Goal: Task Accomplishment & Management: Complete application form

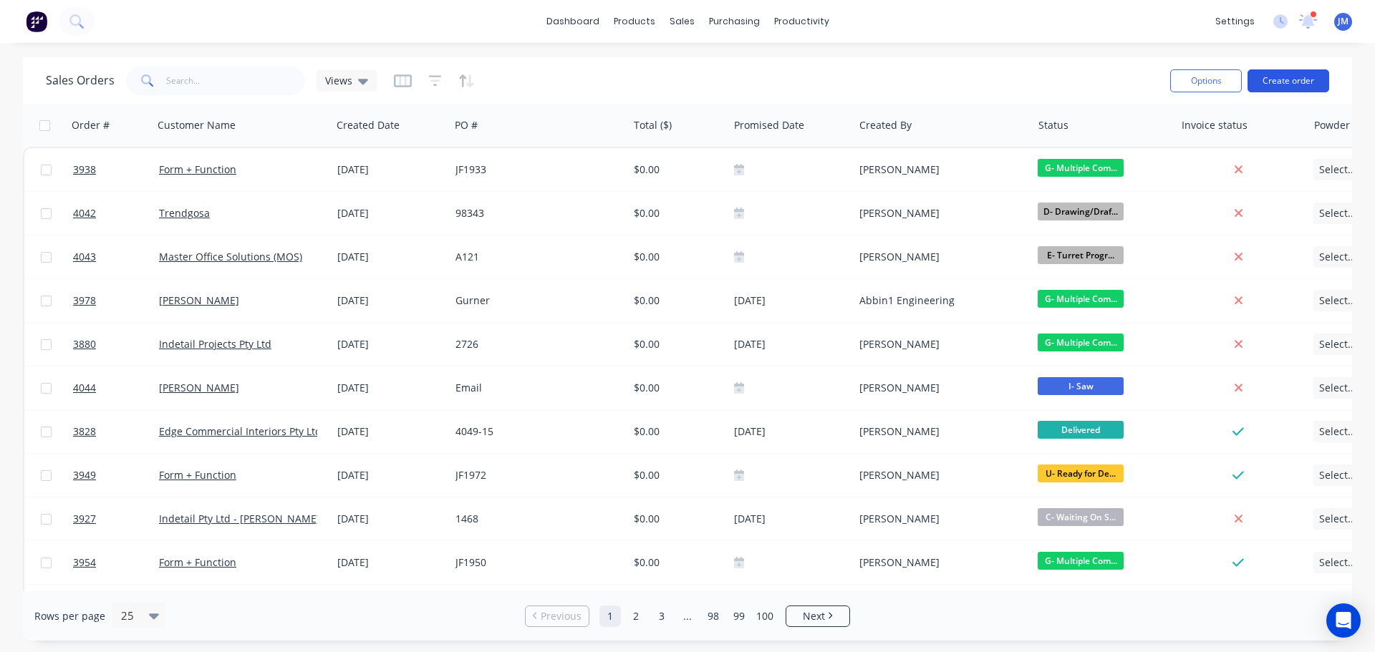
click at [1291, 75] on button "Create order" at bounding box center [1289, 80] width 82 height 23
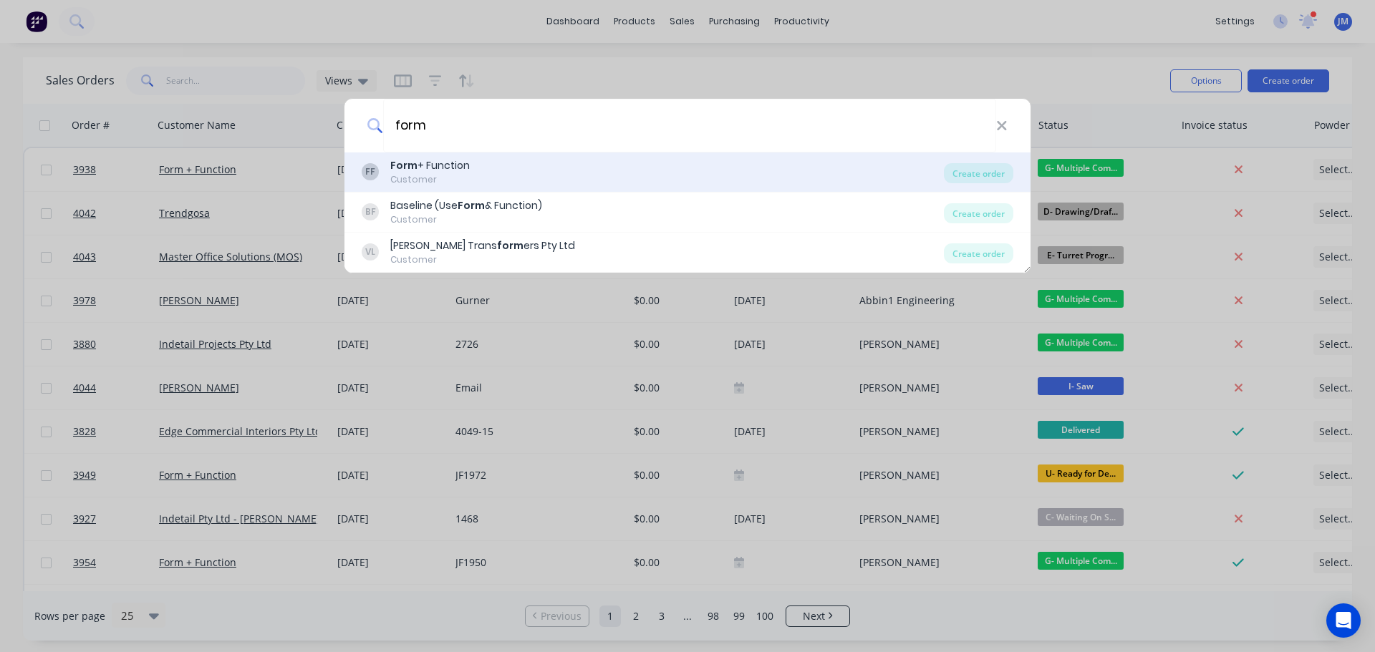
type input "form"
click at [427, 168] on div "Form + Function" at bounding box center [429, 165] width 79 height 15
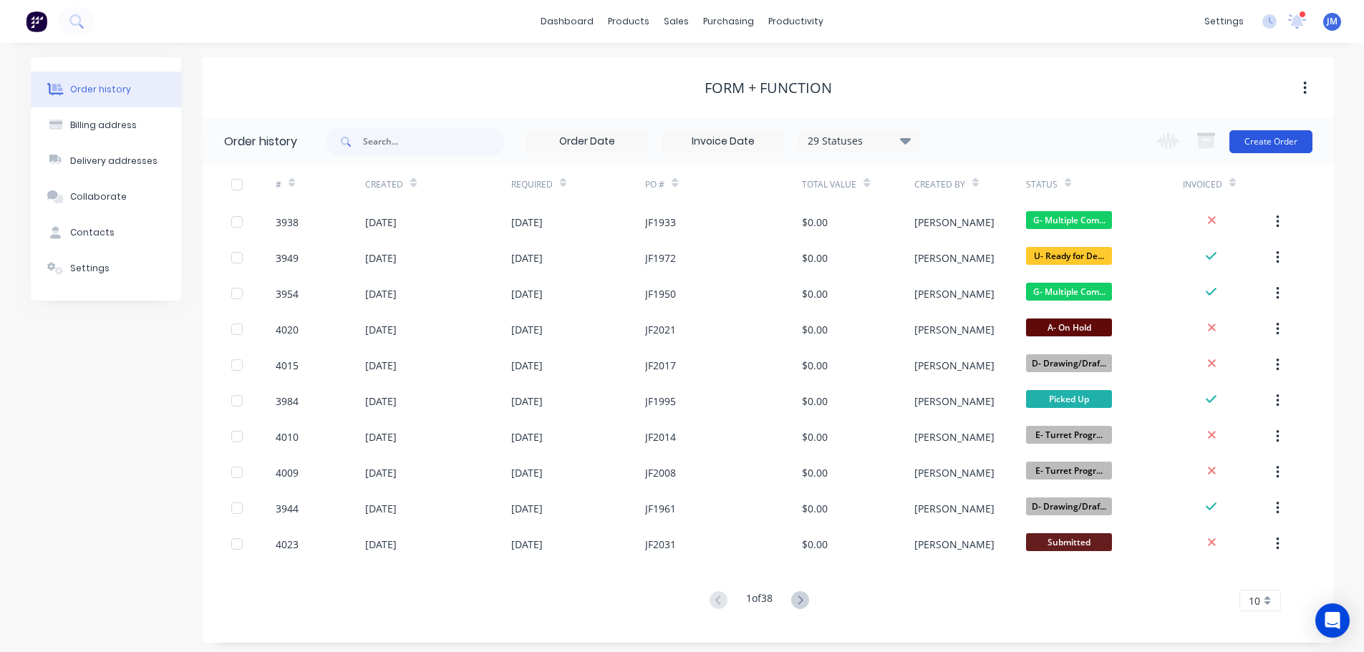
click at [1280, 135] on button "Create Order" at bounding box center [1271, 141] width 83 height 23
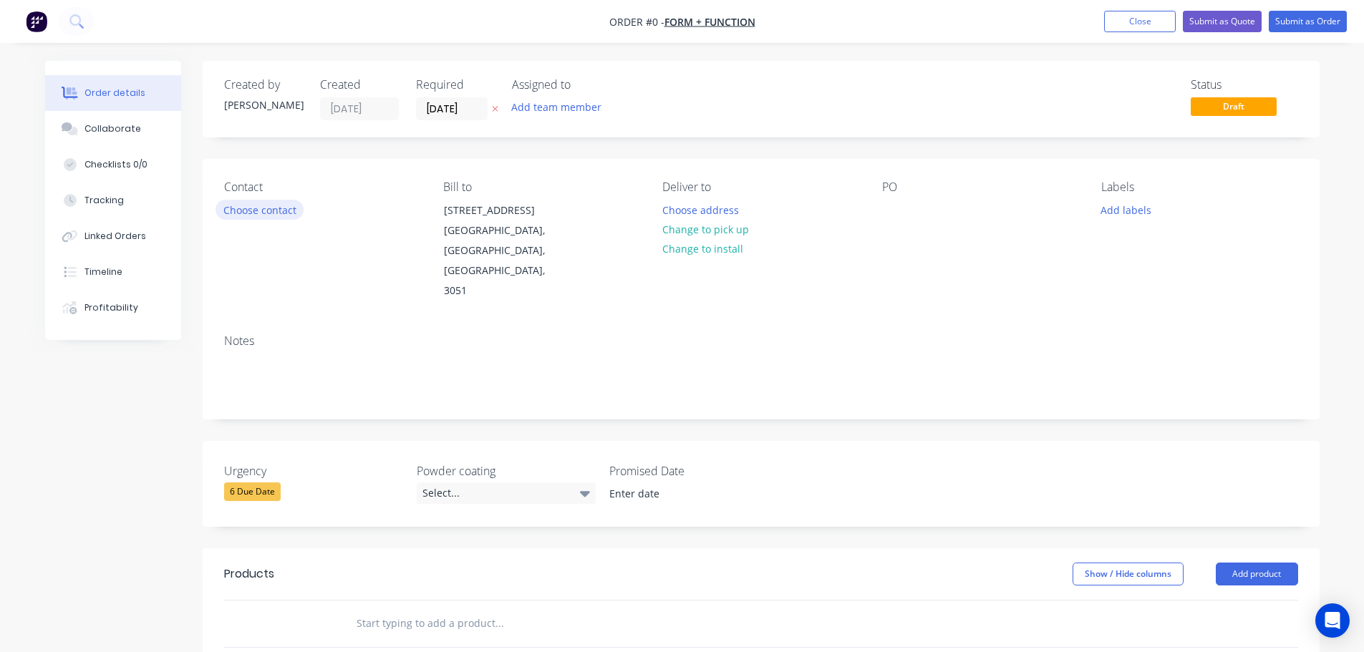
click at [280, 206] on button "Choose contact" at bounding box center [260, 209] width 88 height 19
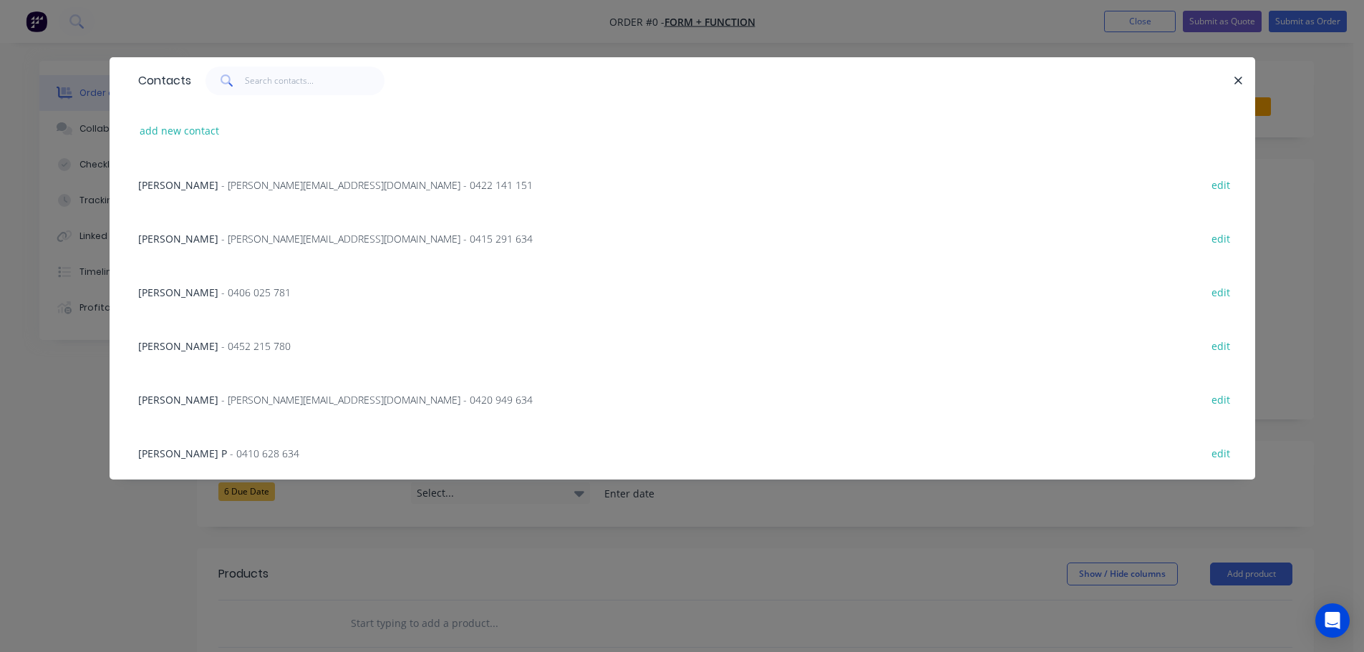
click at [254, 172] on div "[PERSON_NAME] - [PERSON_NAME][EMAIL_ADDRESS][DOMAIN_NAME] - 0422 141 151 edit" at bounding box center [682, 185] width 1103 height 54
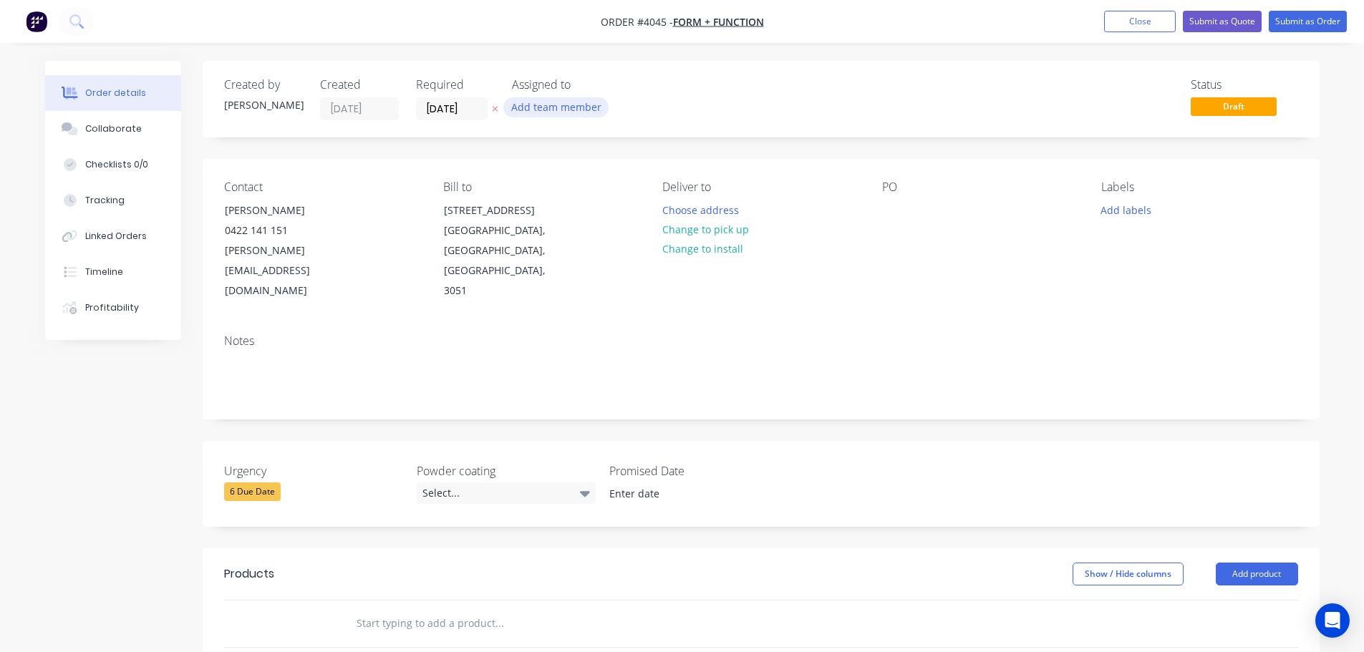
click at [549, 113] on button "Add team member" at bounding box center [555, 106] width 105 height 19
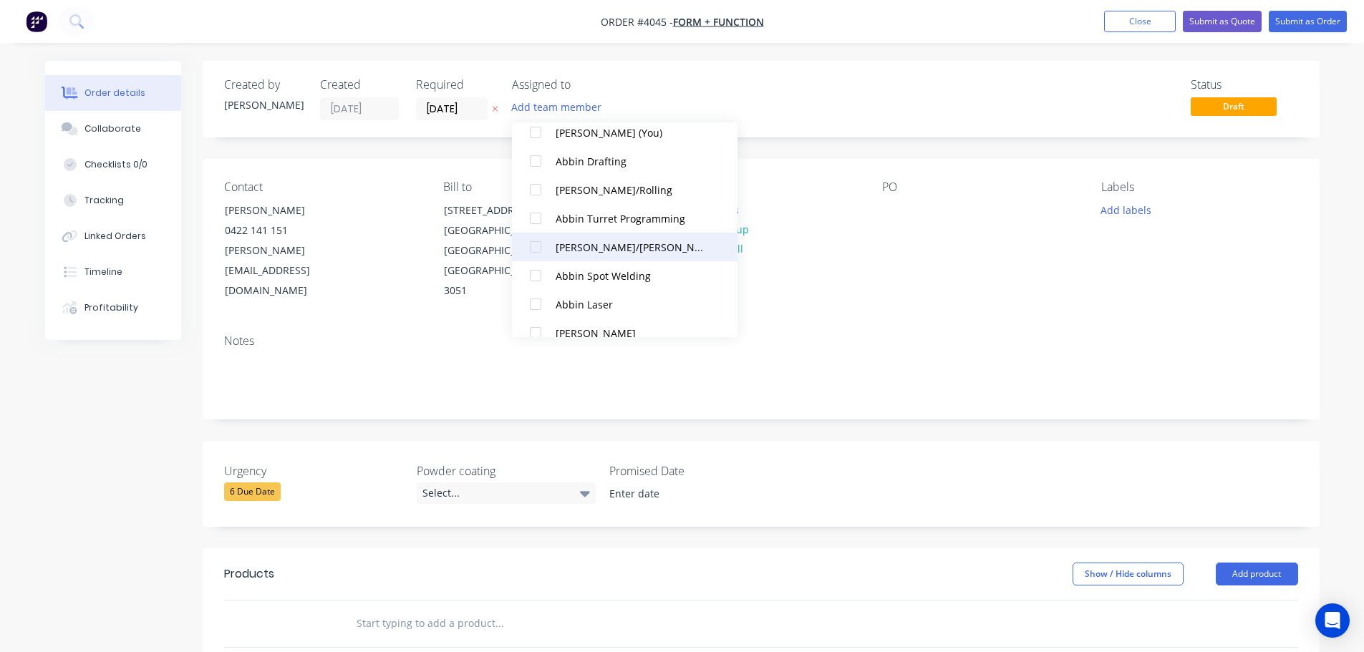
scroll to position [286, 0]
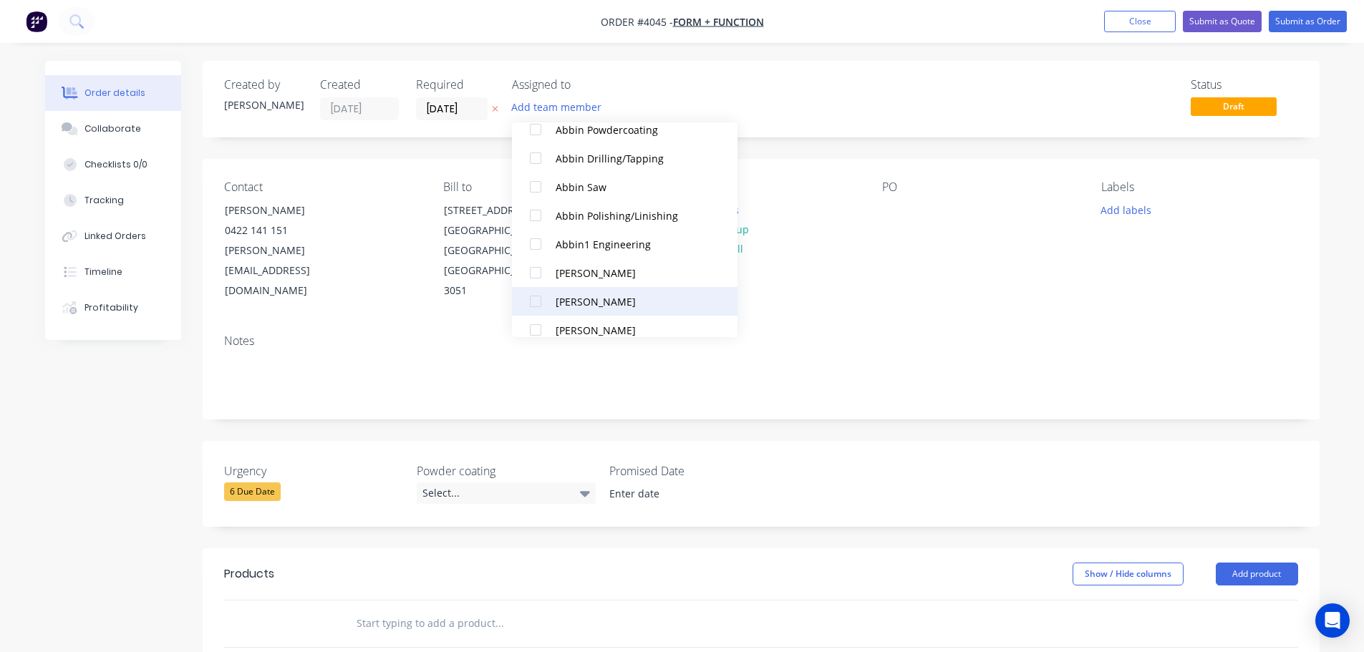
click at [545, 296] on div at bounding box center [535, 301] width 29 height 29
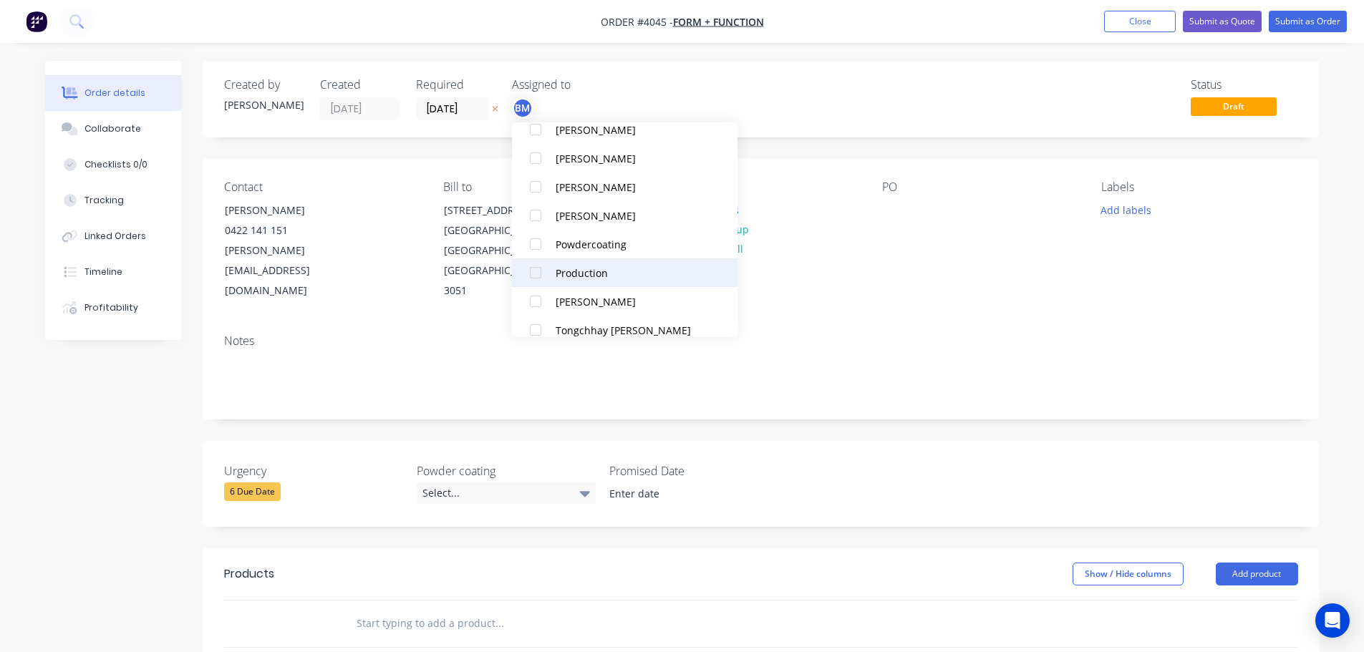
click at [559, 271] on div "Production" at bounding box center [632, 273] width 152 height 15
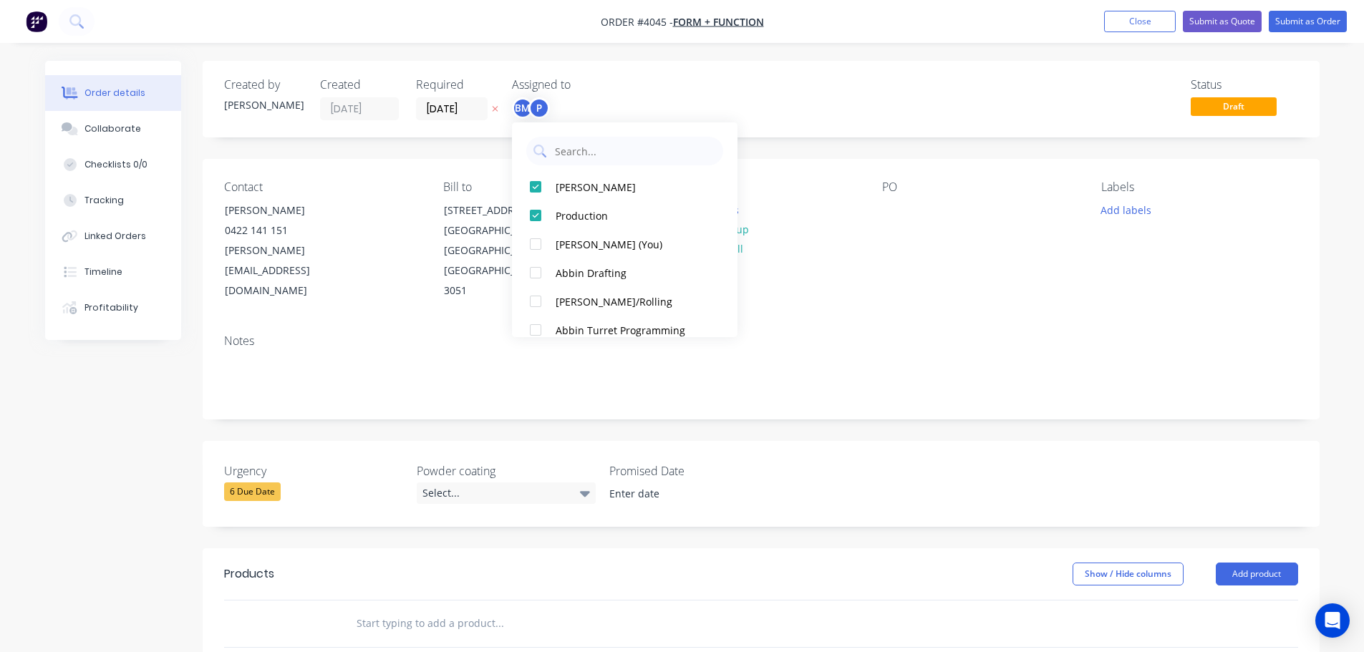
click at [905, 279] on div "PO" at bounding box center [980, 240] width 196 height 121
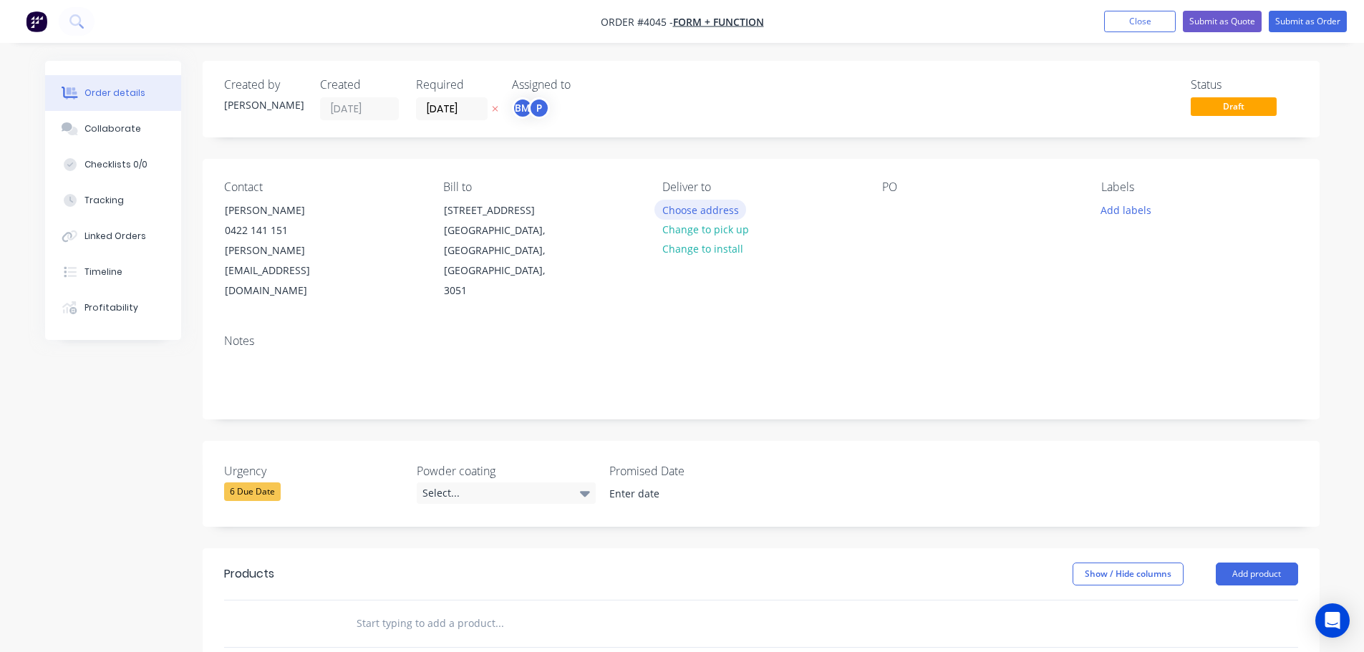
click at [694, 206] on button "Choose address" at bounding box center [701, 209] width 92 height 19
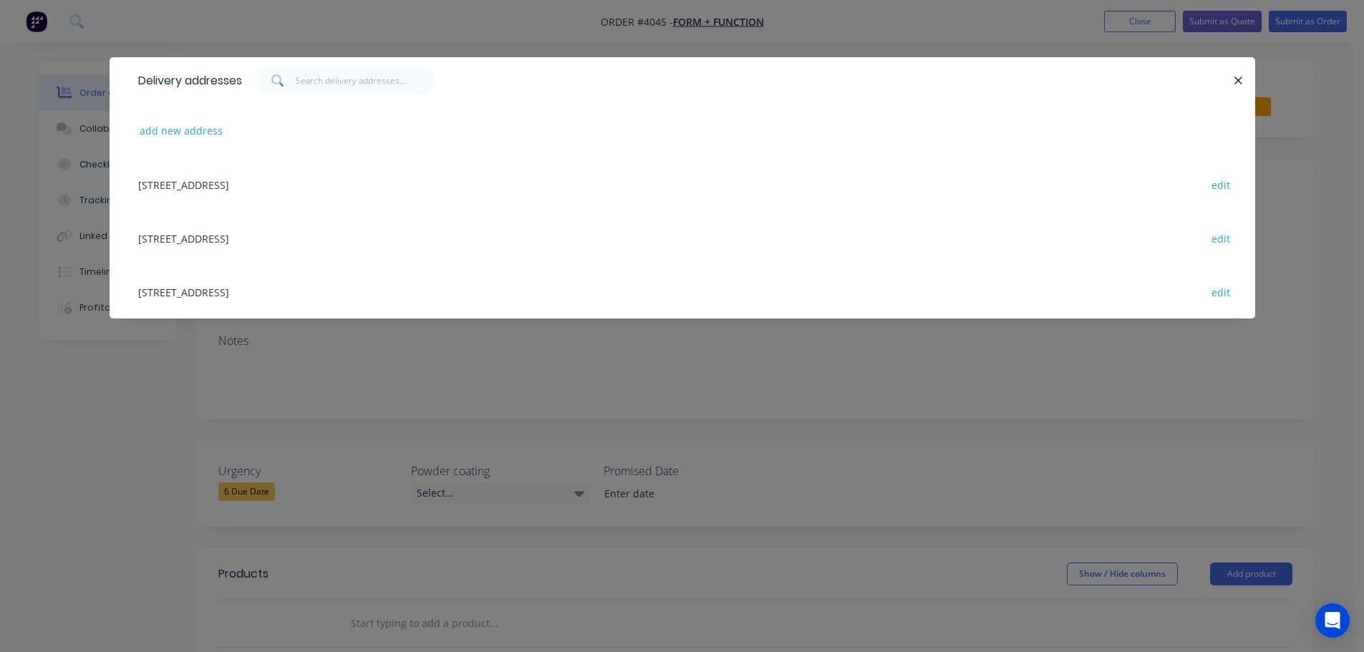
click at [306, 237] on div "[STREET_ADDRESS] edit" at bounding box center [682, 238] width 1103 height 54
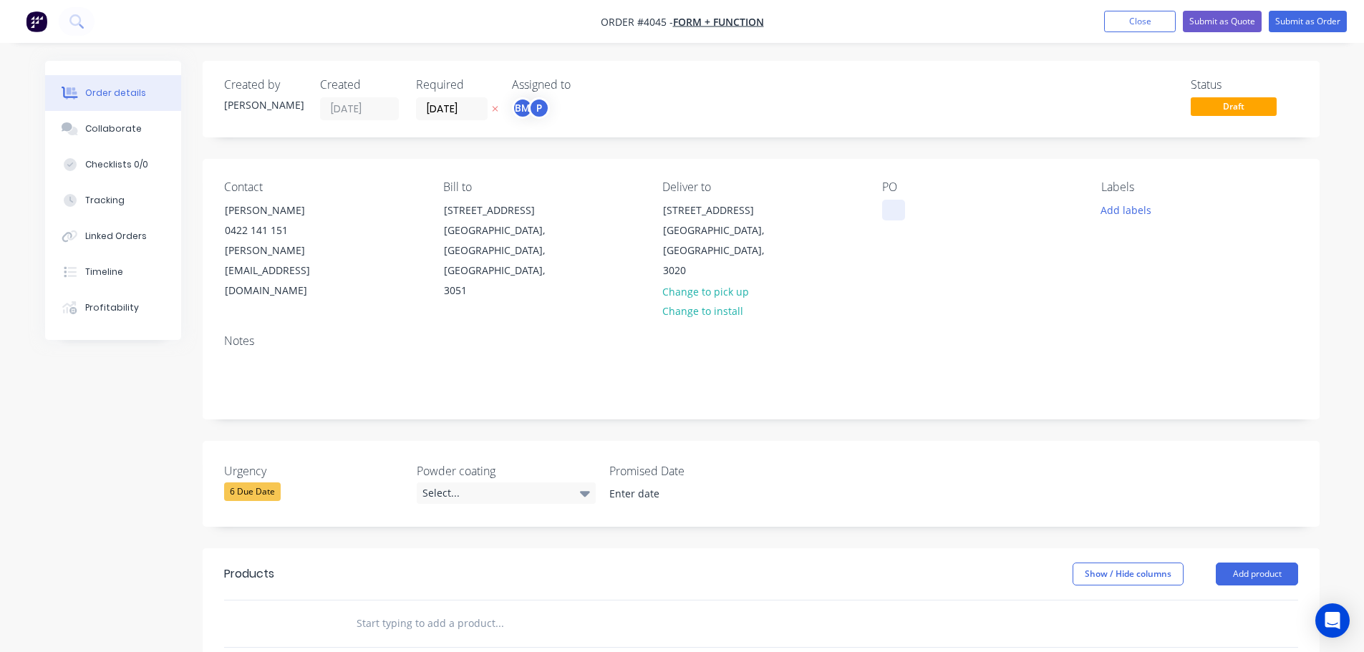
click at [890, 206] on div at bounding box center [893, 210] width 23 height 21
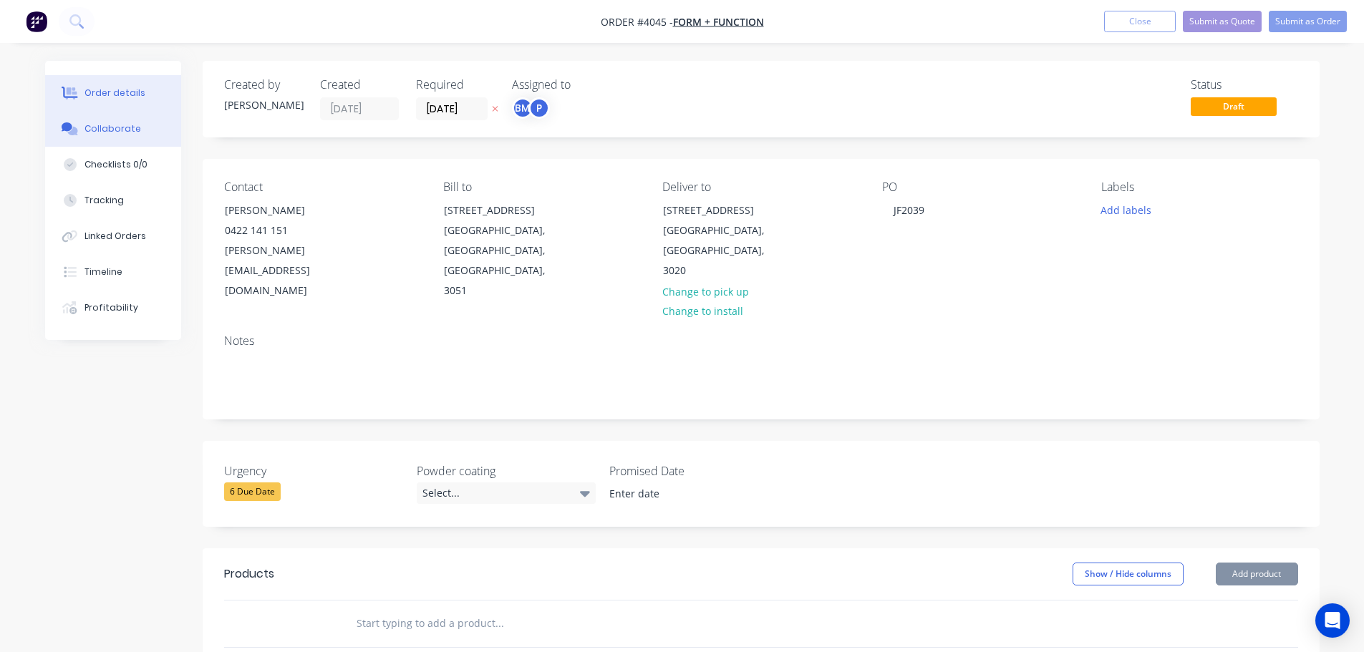
click at [97, 125] on div "Collaborate" at bounding box center [113, 128] width 57 height 13
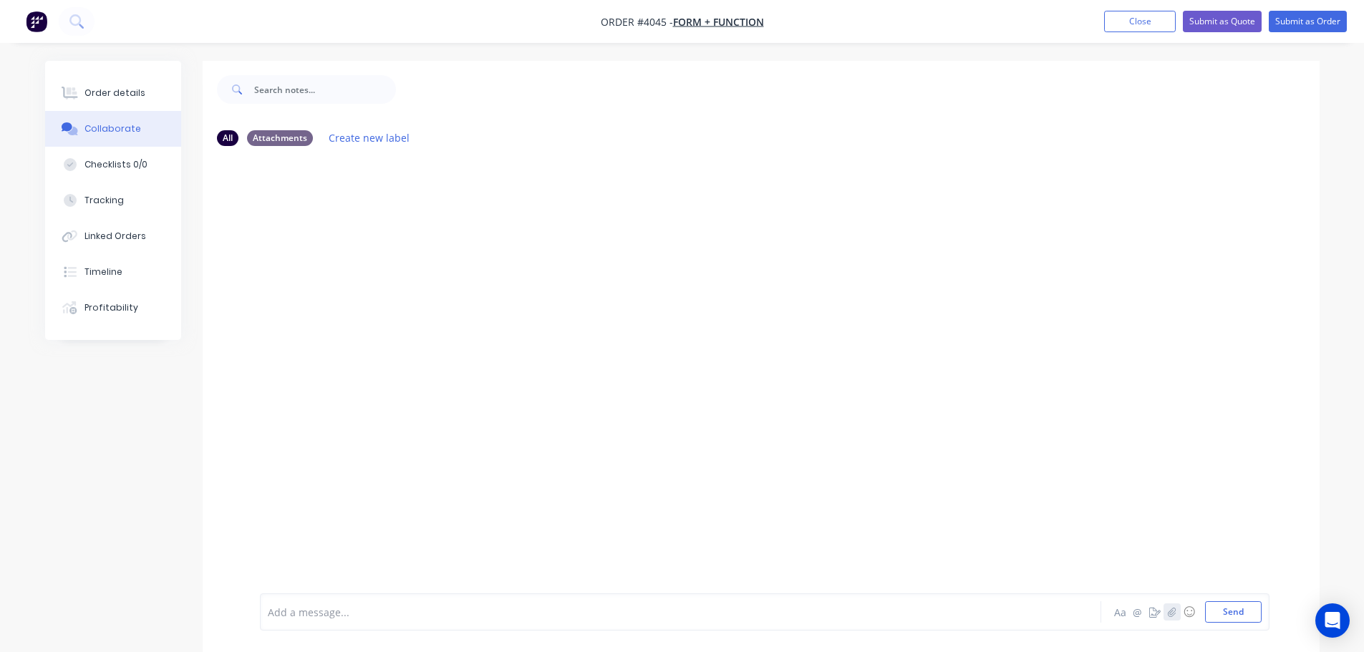
click at [1175, 612] on icon "button" at bounding box center [1171, 612] width 9 height 10
click at [1241, 616] on button "Send" at bounding box center [1233, 612] width 57 height 21
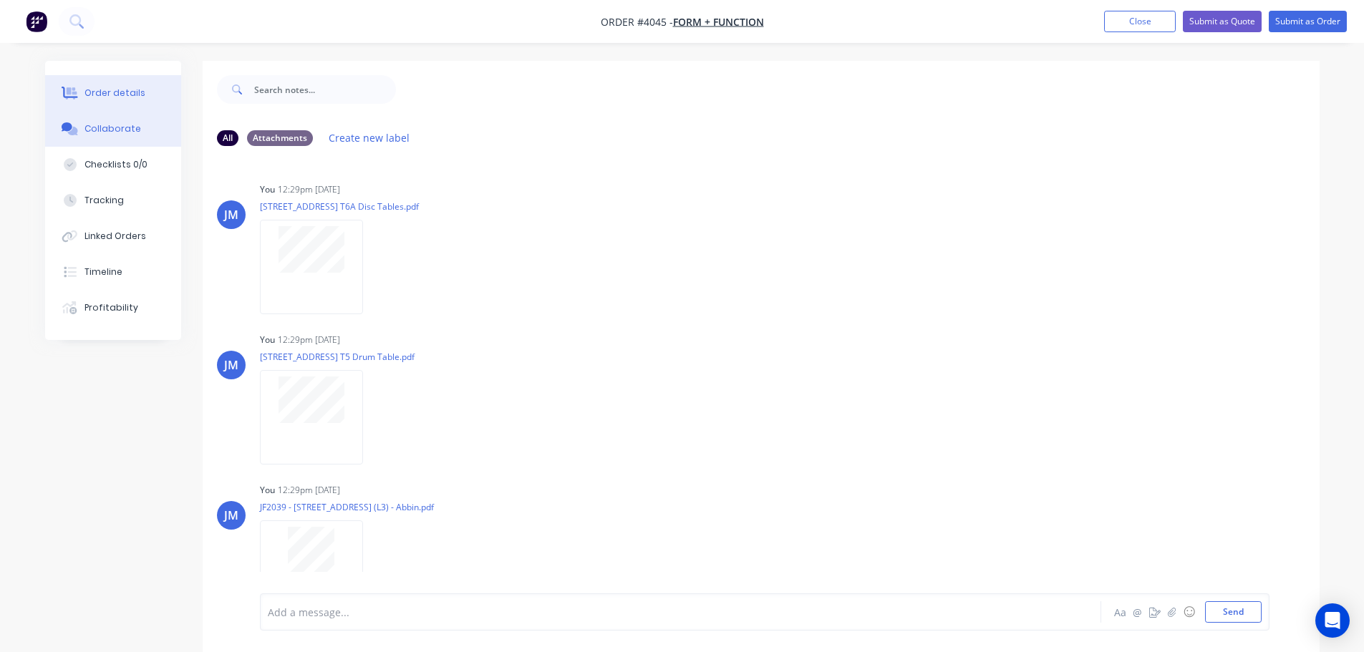
click at [120, 95] on div "Order details" at bounding box center [115, 93] width 61 height 13
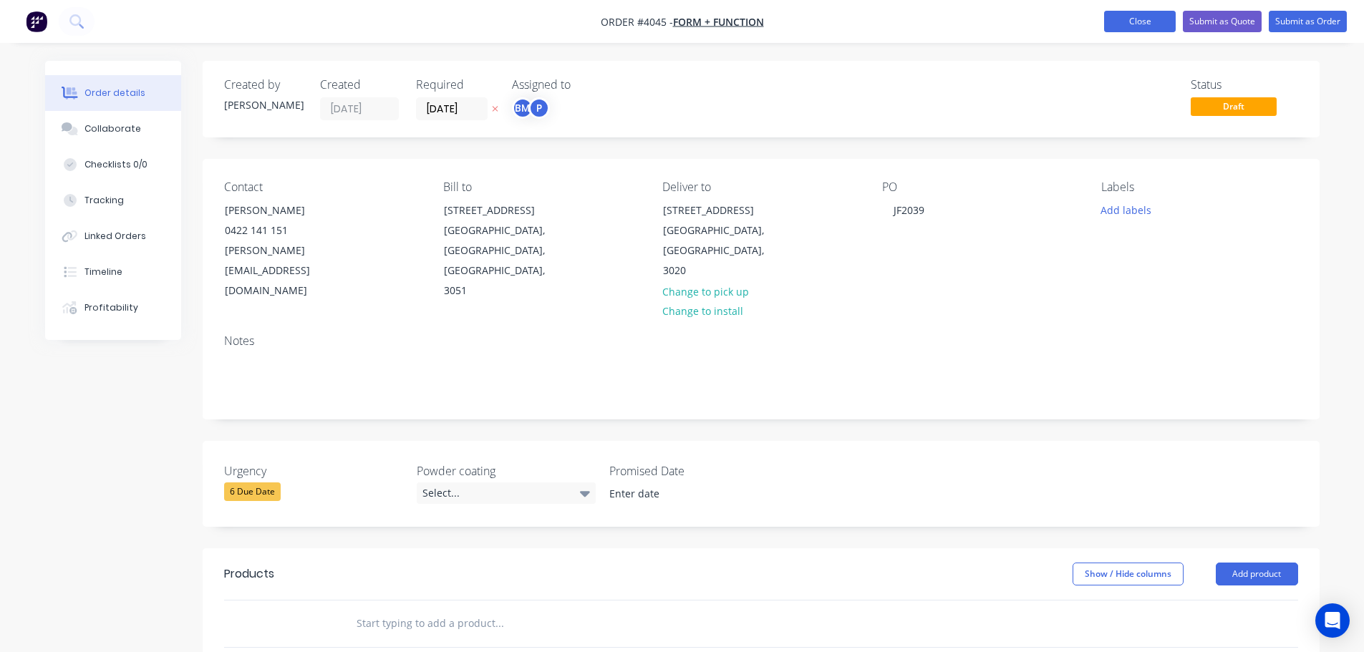
click at [1142, 21] on button "Close" at bounding box center [1140, 21] width 72 height 21
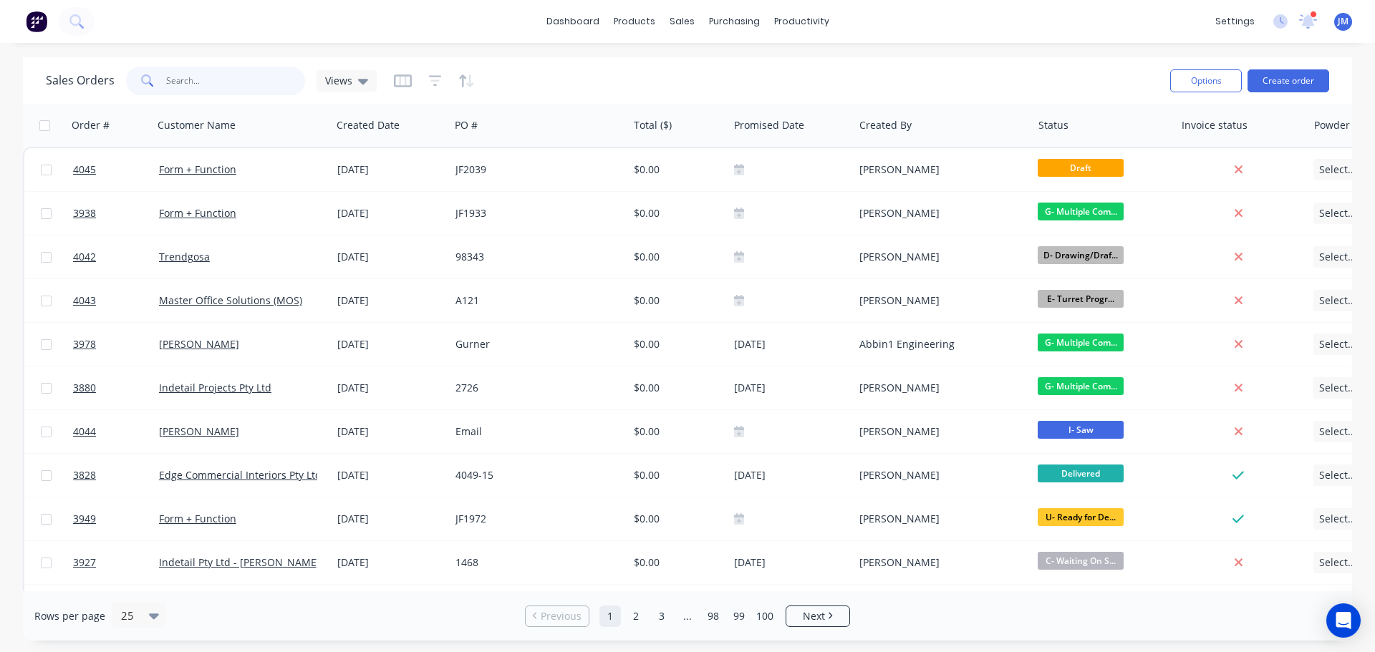
click at [188, 85] on input "text" at bounding box center [236, 81] width 140 height 29
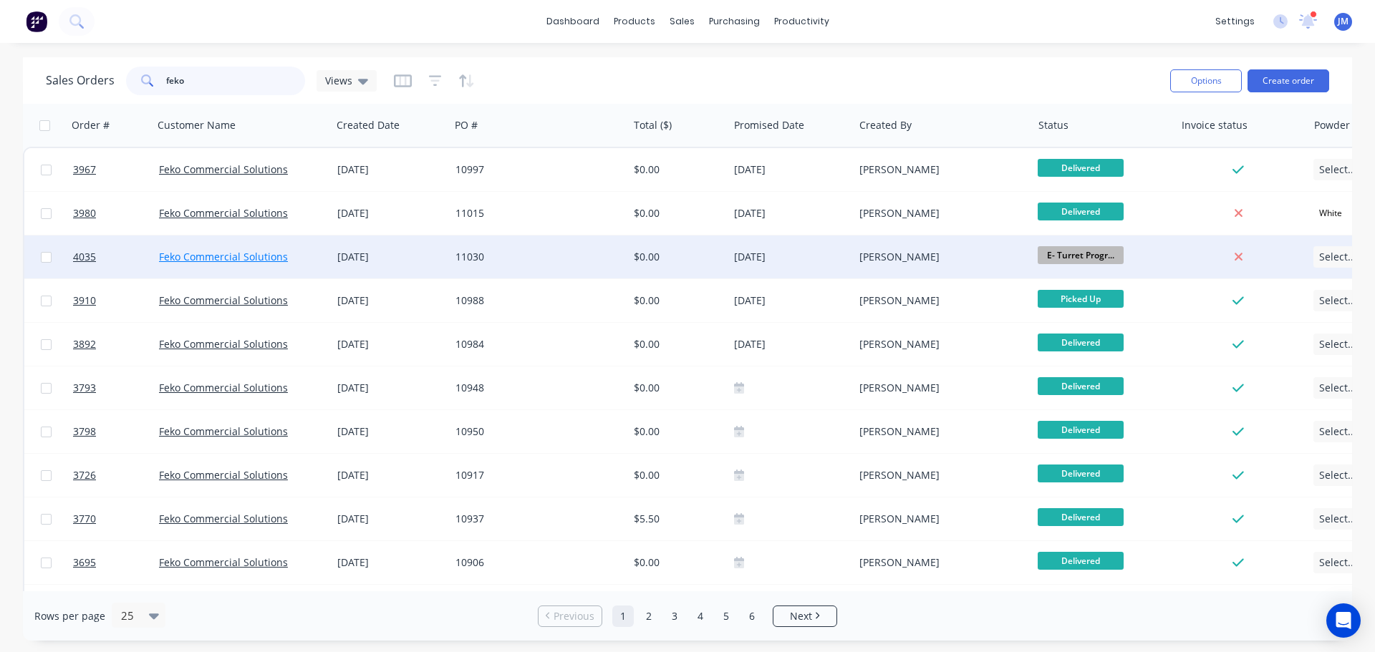
type input "feko"
click at [243, 253] on link "Feko Commercial Solutions" at bounding box center [223, 257] width 129 height 14
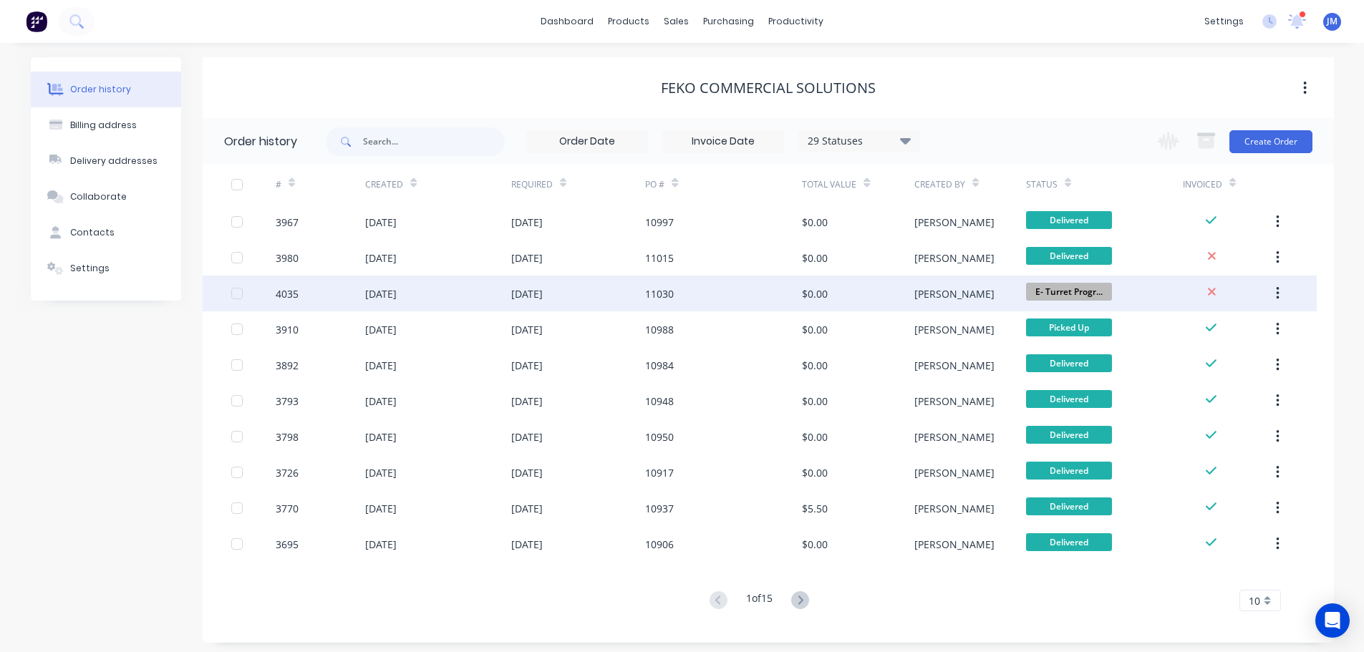
click at [305, 284] on div "4035" at bounding box center [321, 294] width 90 height 36
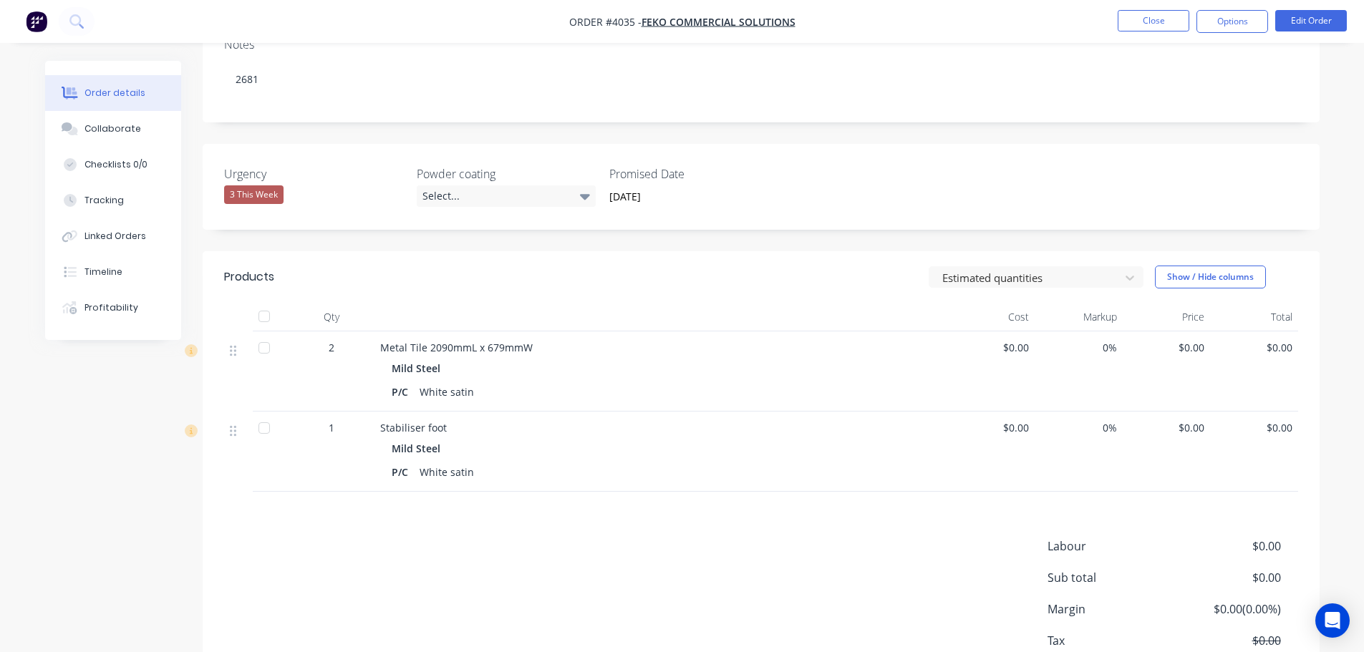
scroll to position [286, 0]
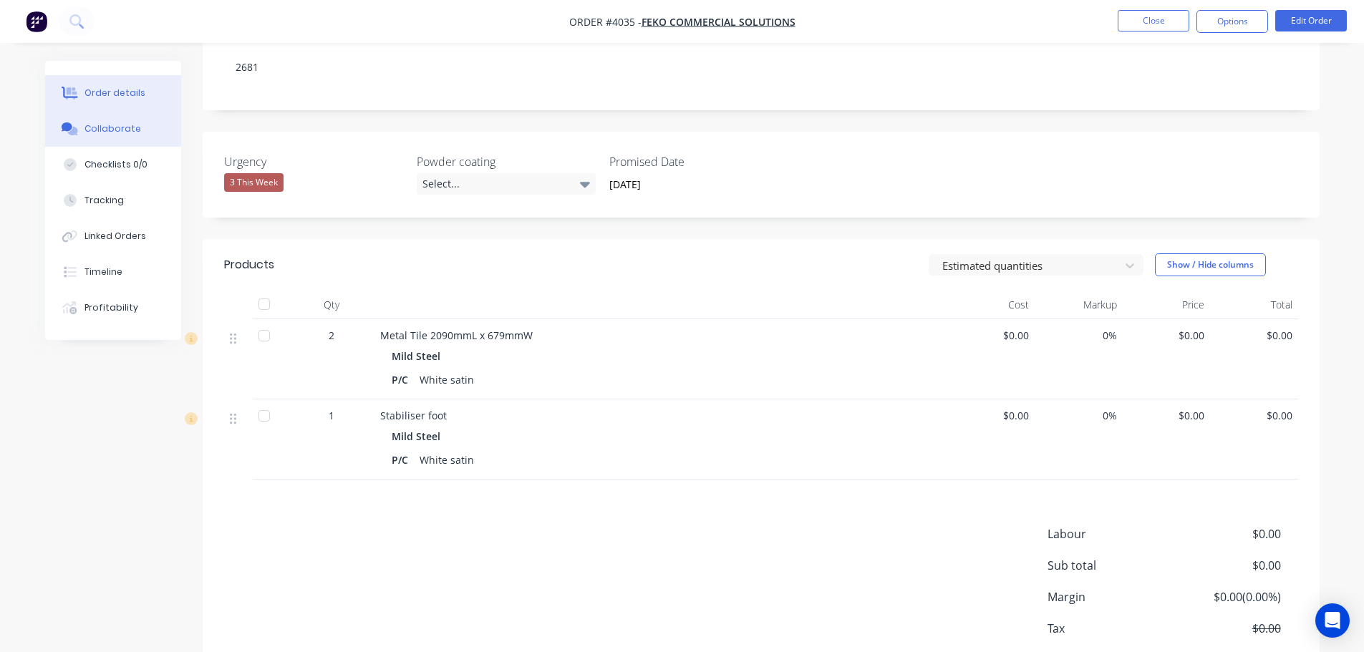
click at [129, 136] on button "Collaborate" at bounding box center [113, 129] width 136 height 36
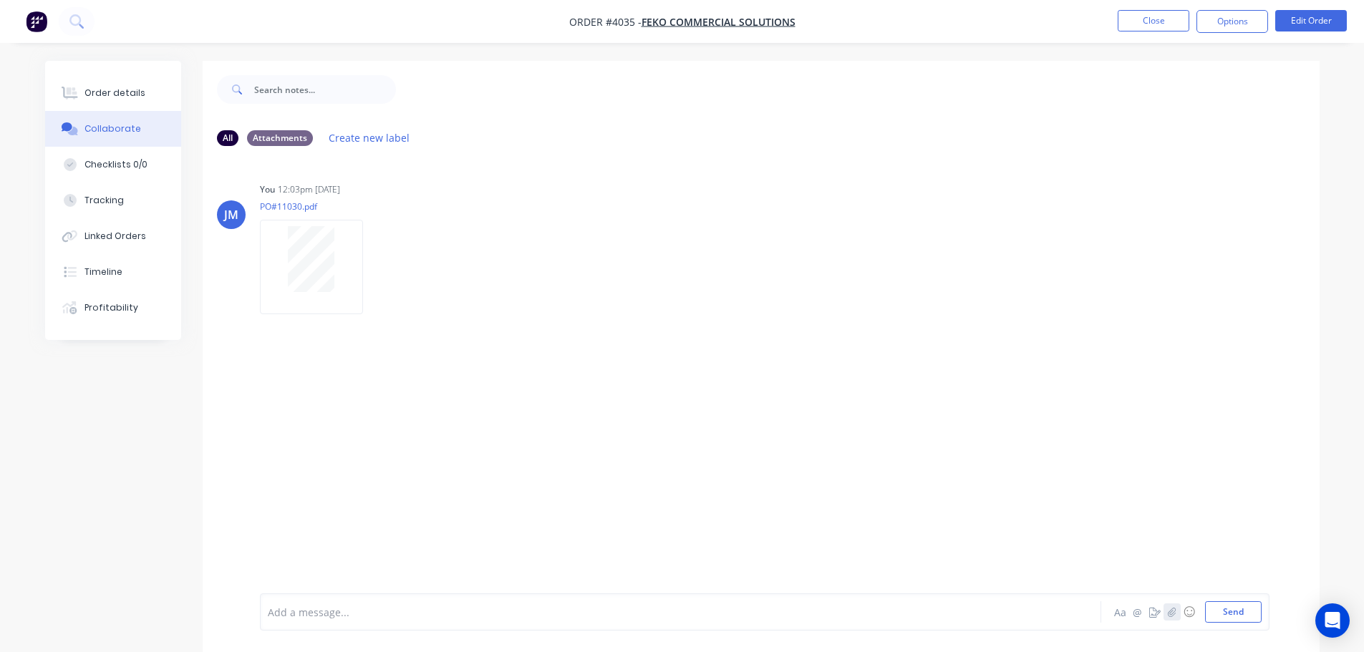
click at [1170, 614] on icon "button" at bounding box center [1171, 612] width 9 height 10
click at [1238, 611] on button "Send" at bounding box center [1233, 612] width 57 height 21
click at [561, 442] on div "You 12:30pm [DATE] PO#11030.pdf Labels Download Delete" at bounding box center [484, 393] width 448 height 129
click at [95, 97] on div "Order details" at bounding box center [115, 93] width 61 height 13
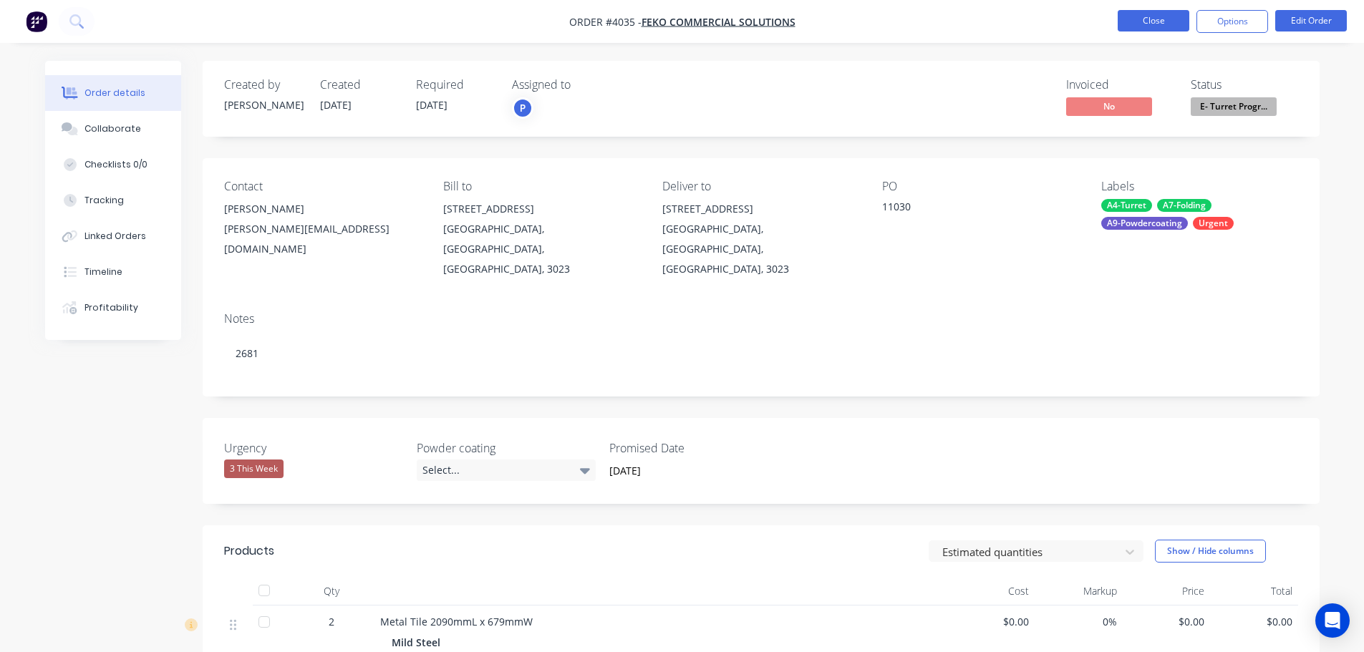
click at [1154, 19] on button "Close" at bounding box center [1154, 20] width 72 height 21
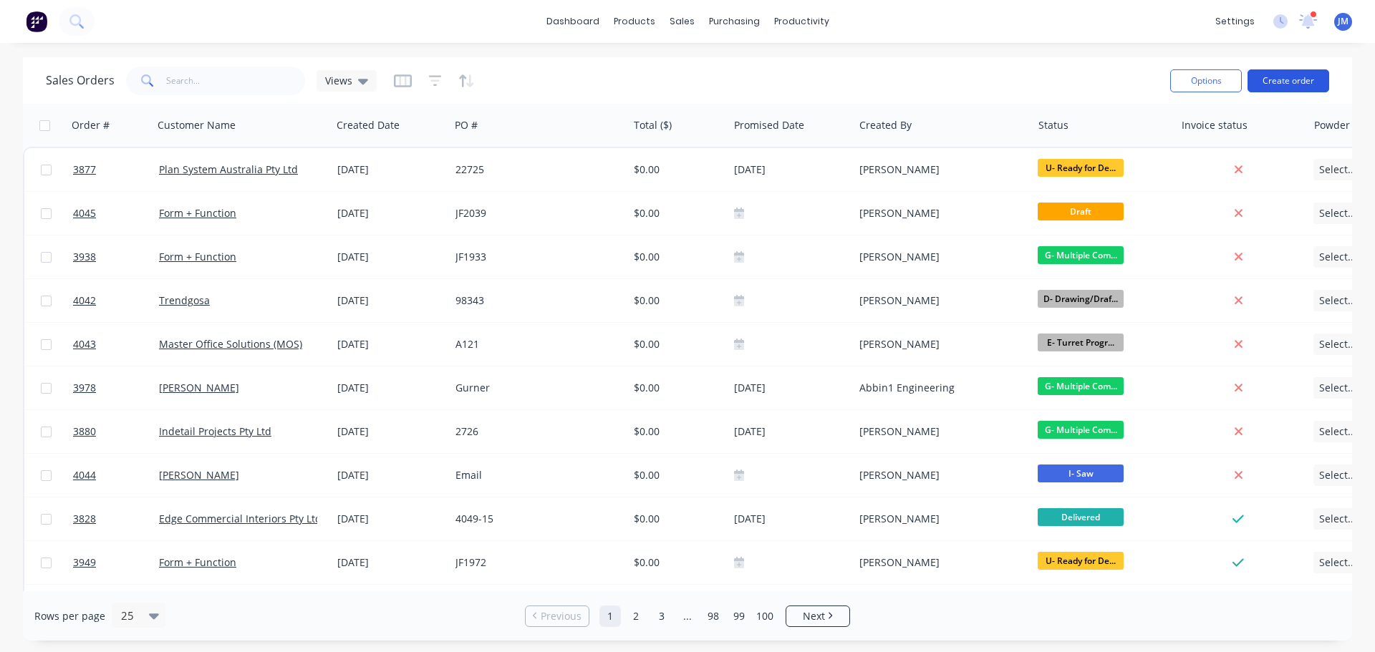
click at [1283, 87] on button "Create order" at bounding box center [1289, 80] width 82 height 23
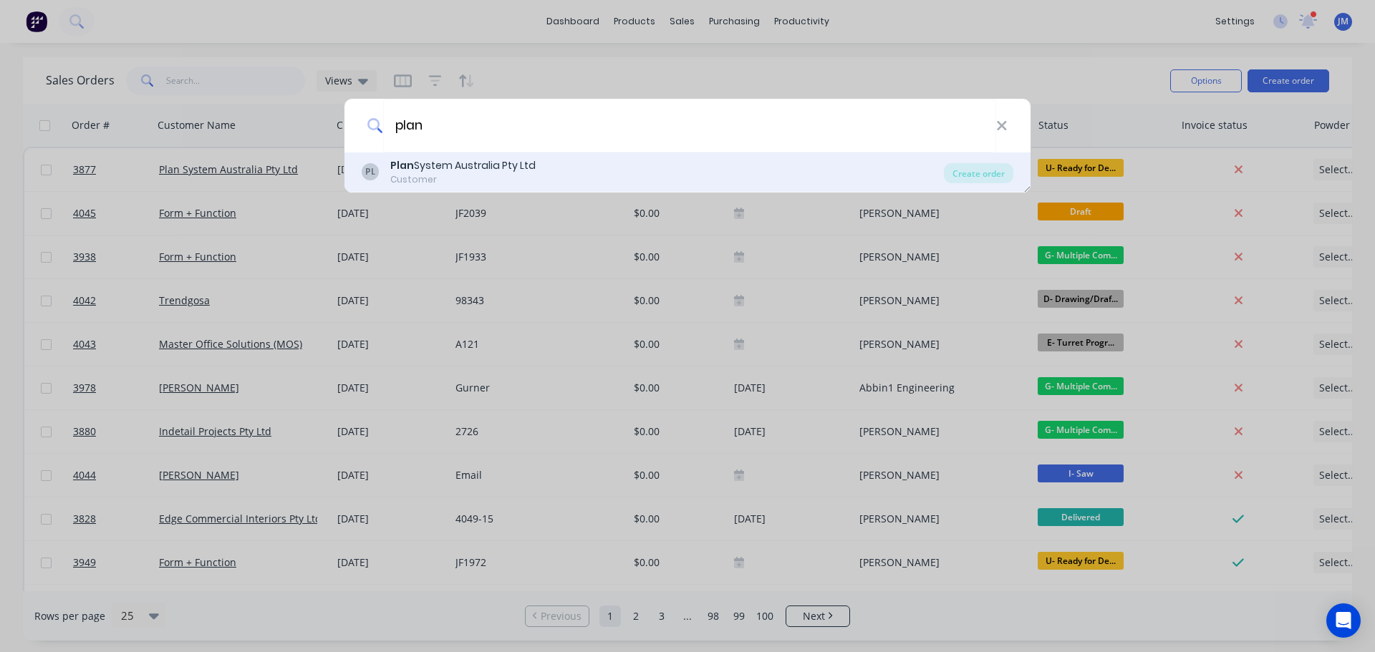
type input "plan"
click at [468, 173] on div "Customer" at bounding box center [462, 179] width 145 height 13
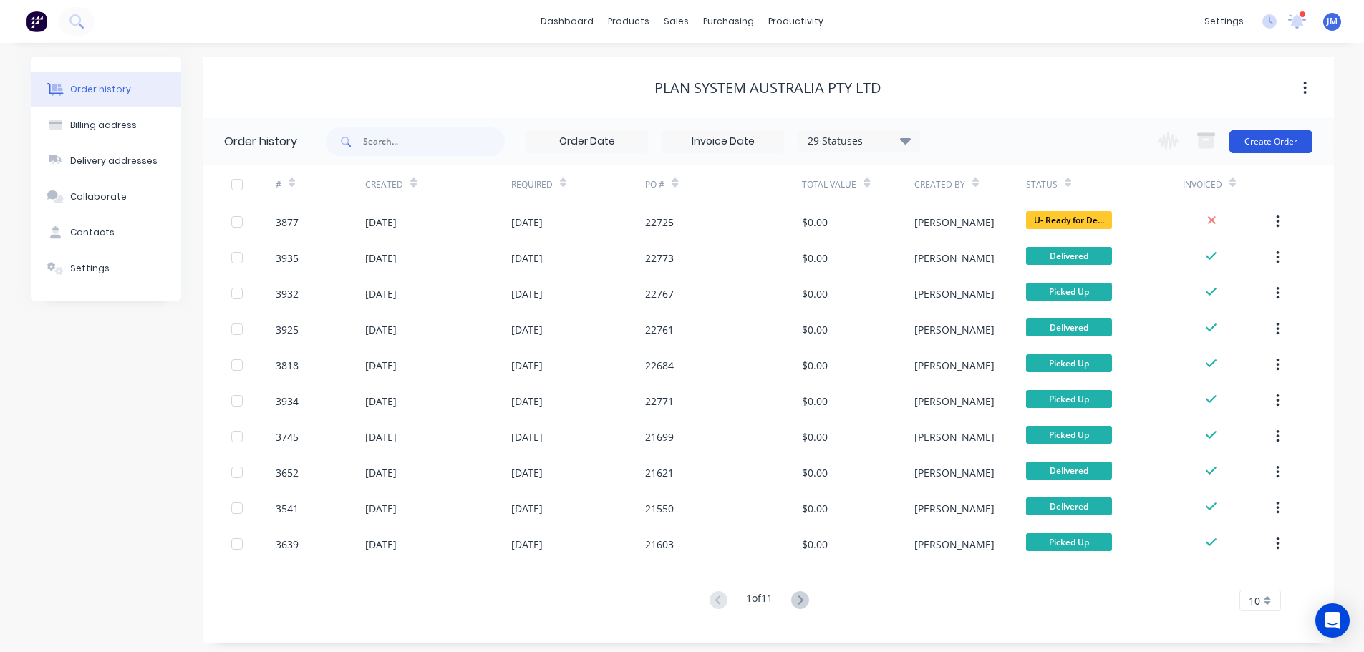
click at [1286, 132] on button "Create Order" at bounding box center [1271, 141] width 83 height 23
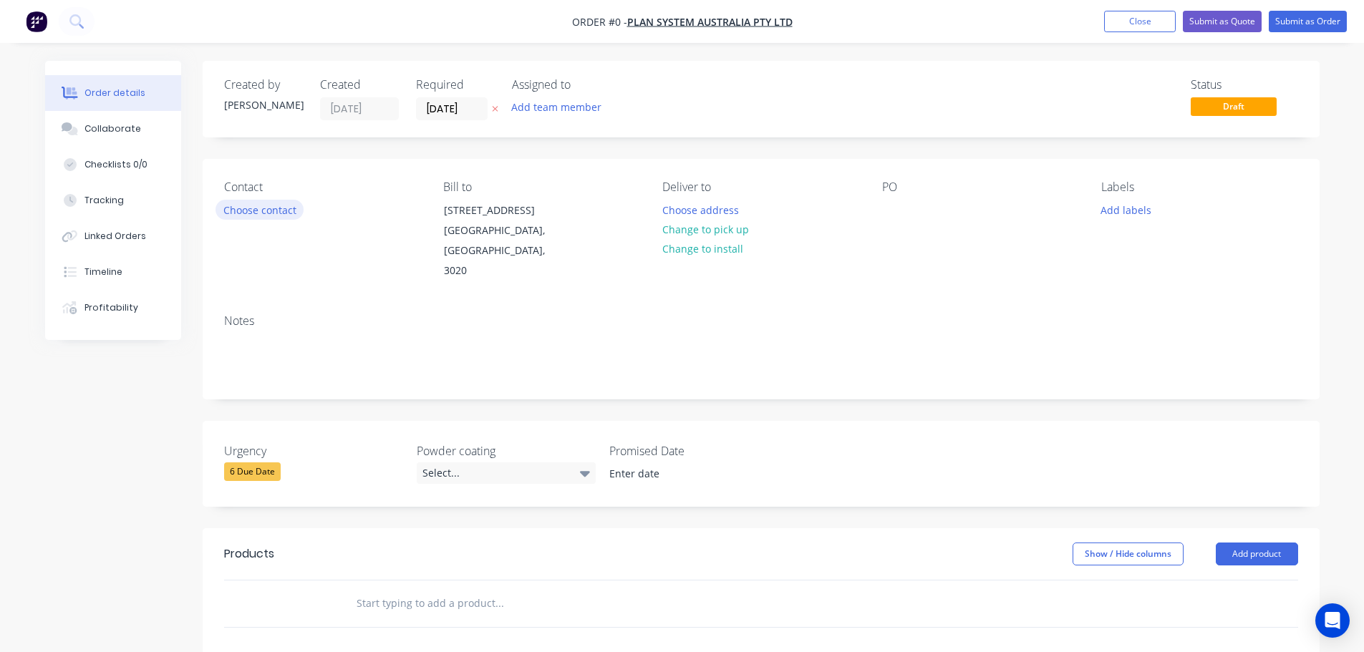
click at [257, 219] on button "Choose contact" at bounding box center [260, 209] width 88 height 19
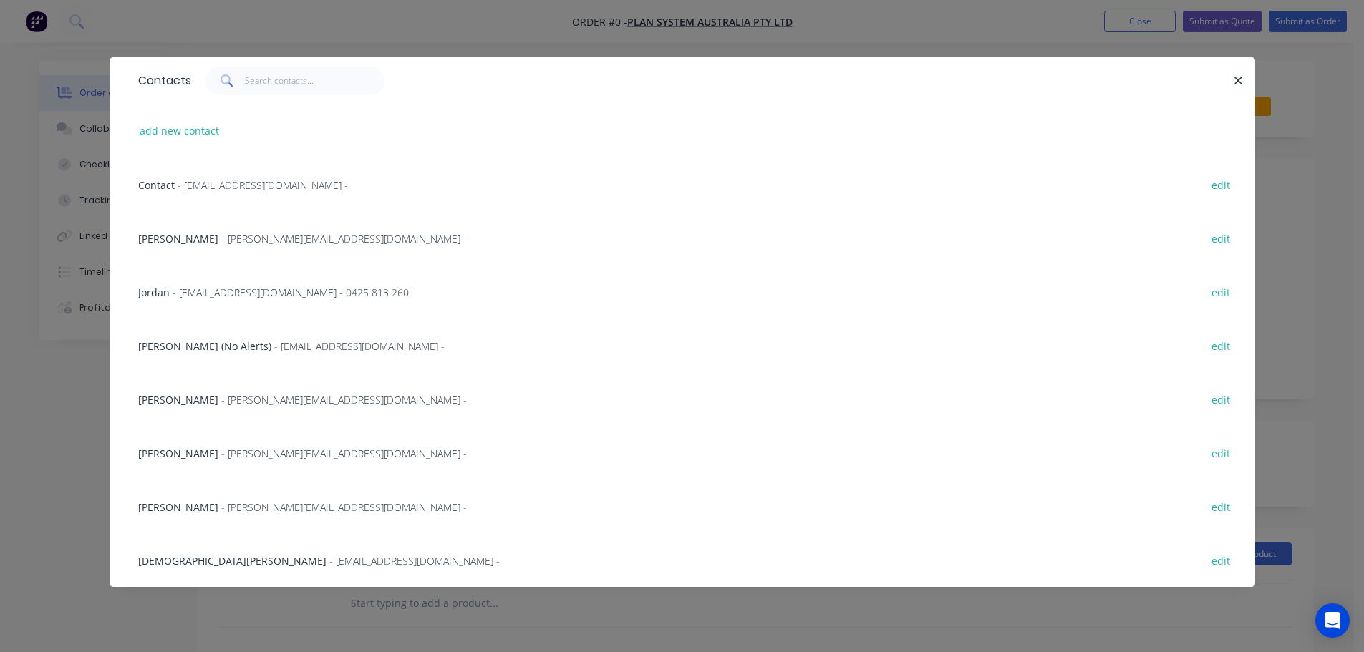
click at [237, 405] on span "- Chris@plansystem.com.au -" at bounding box center [344, 400] width 246 height 14
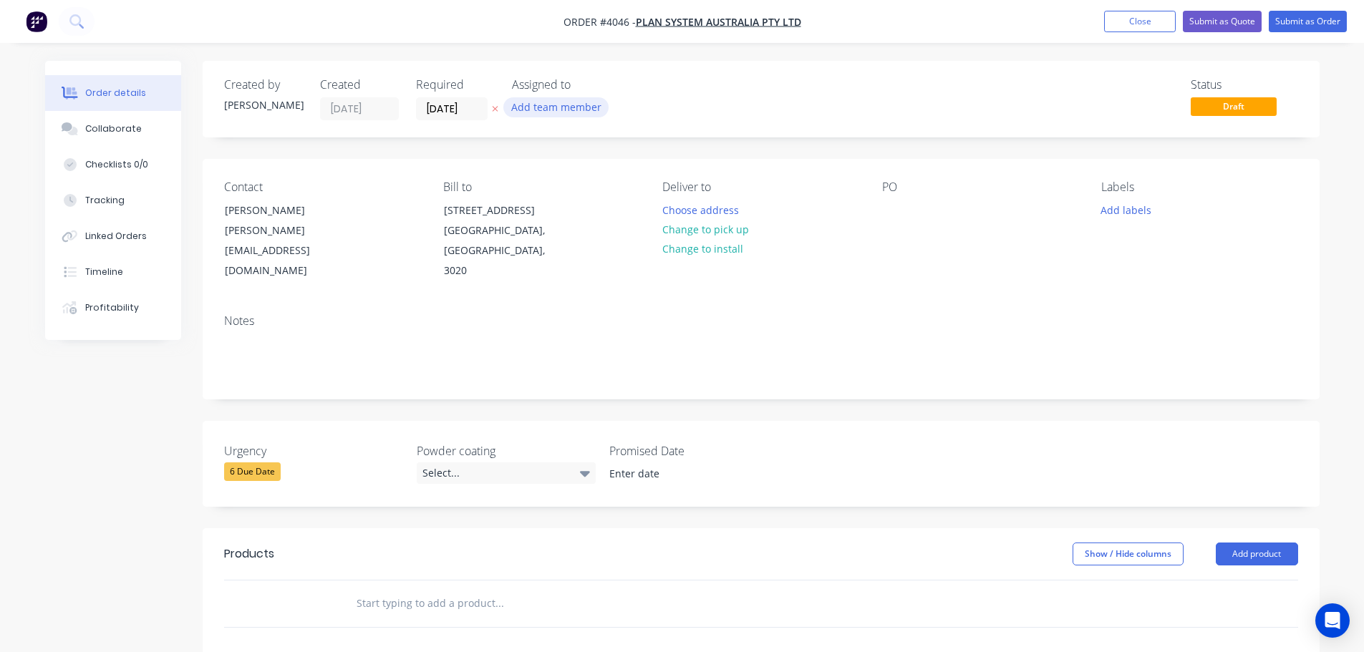
click at [558, 105] on button "Add team member" at bounding box center [555, 106] width 105 height 19
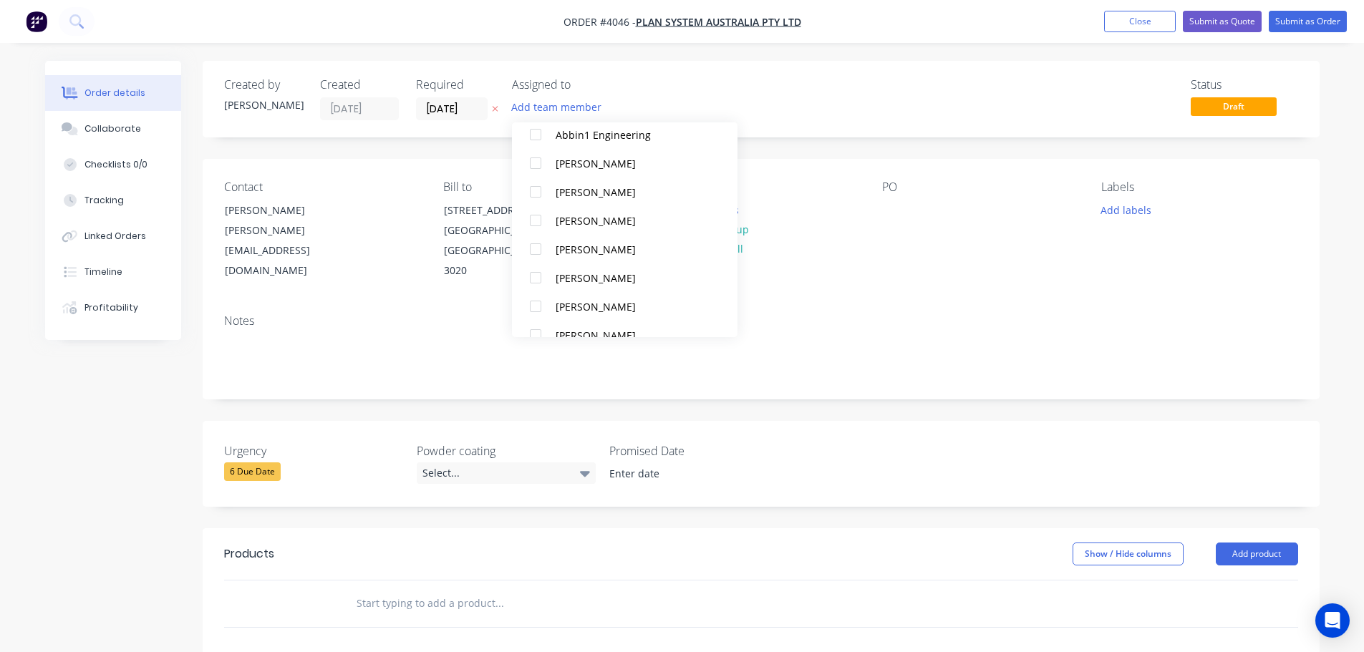
scroll to position [430, 0]
click at [563, 162] on div "[PERSON_NAME]" at bounding box center [632, 158] width 152 height 15
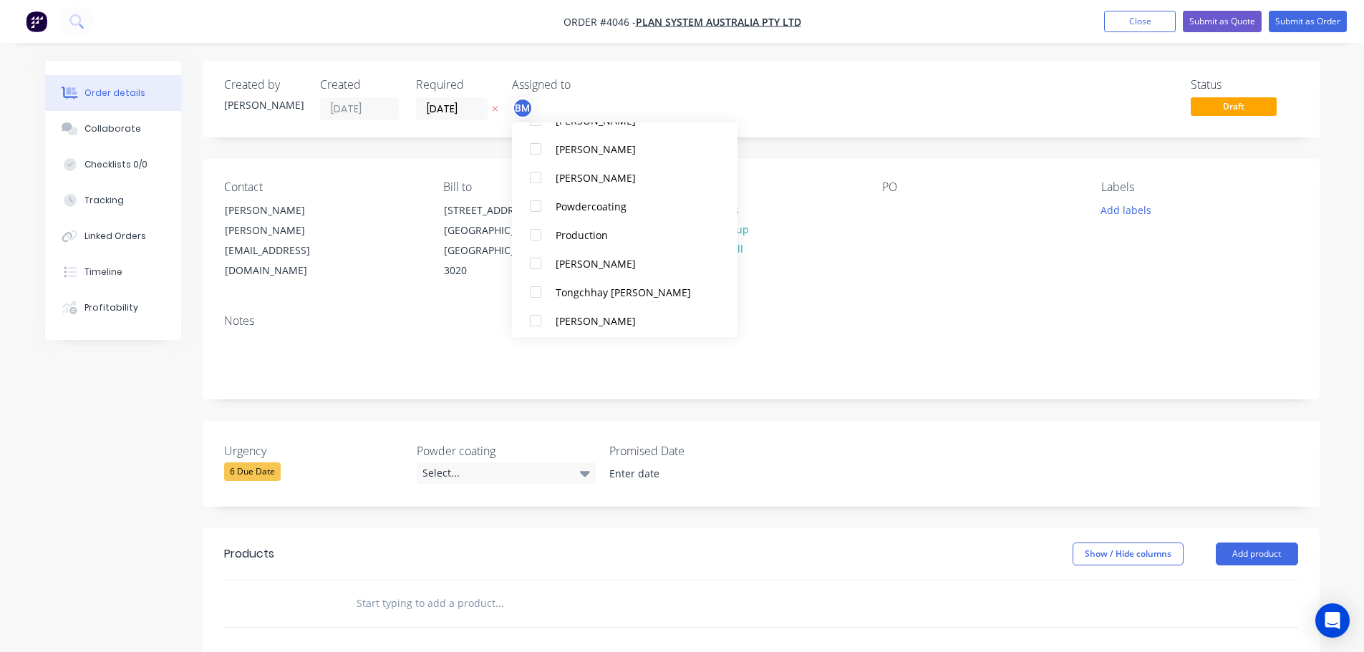
scroll to position [960, 0]
click at [565, 183] on button "Production" at bounding box center [625, 172] width 226 height 29
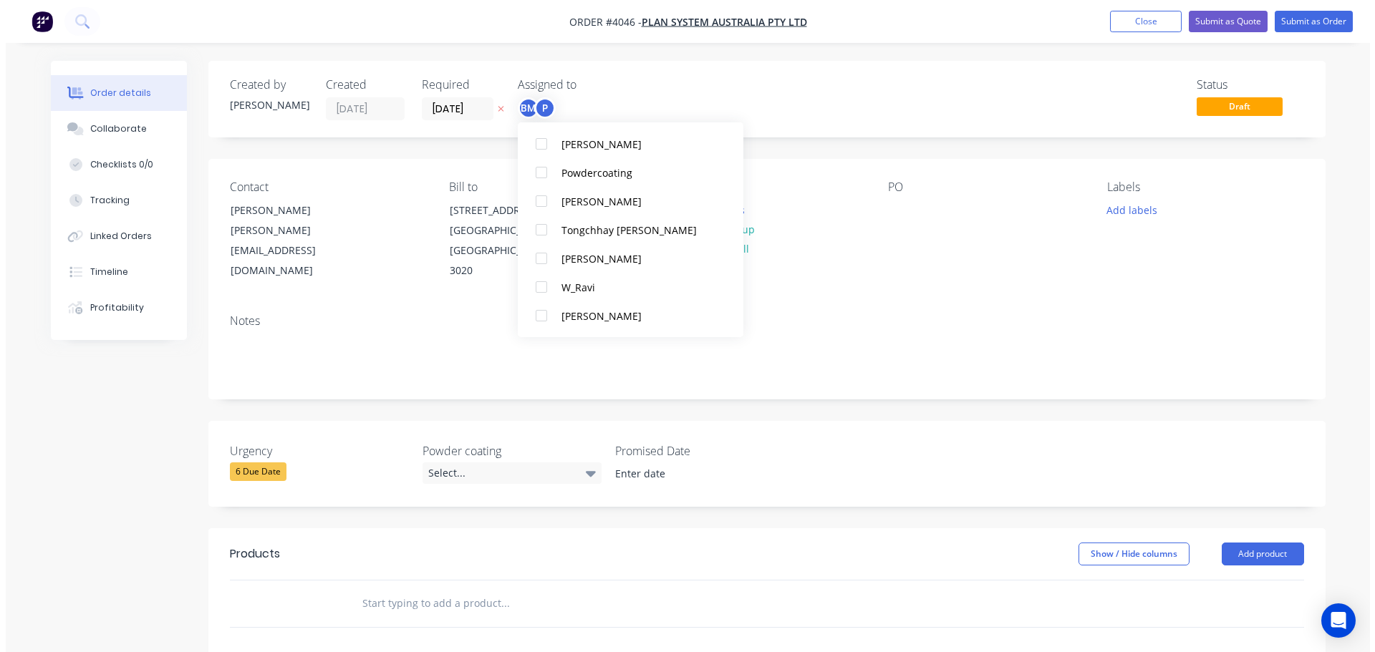
scroll to position [43, 0]
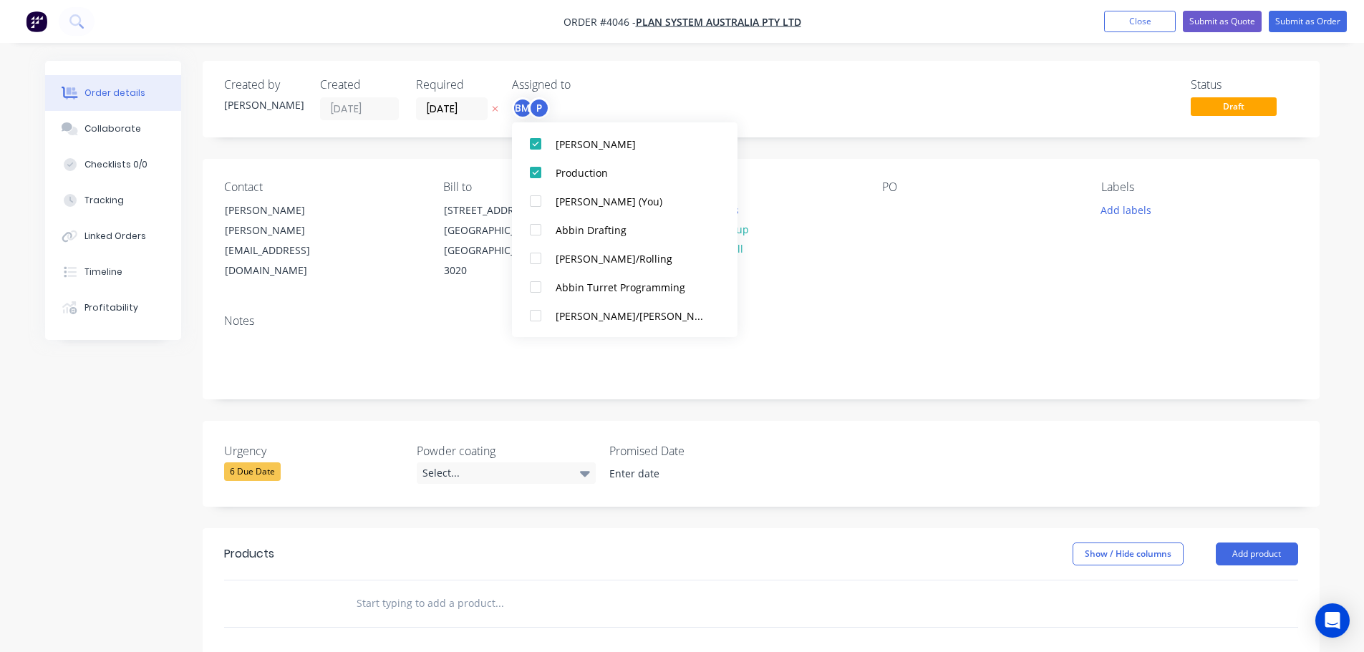
click at [922, 230] on div "PO" at bounding box center [980, 230] width 196 height 101
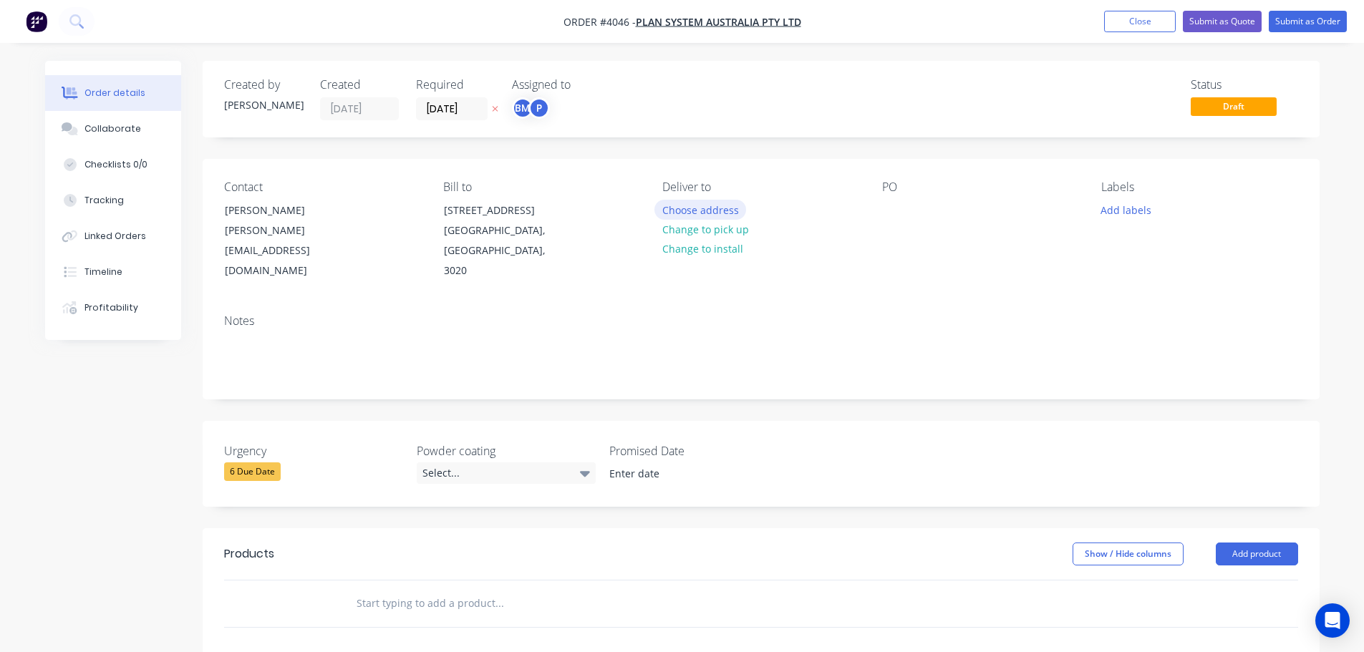
click at [688, 216] on button "Choose address" at bounding box center [701, 209] width 92 height 19
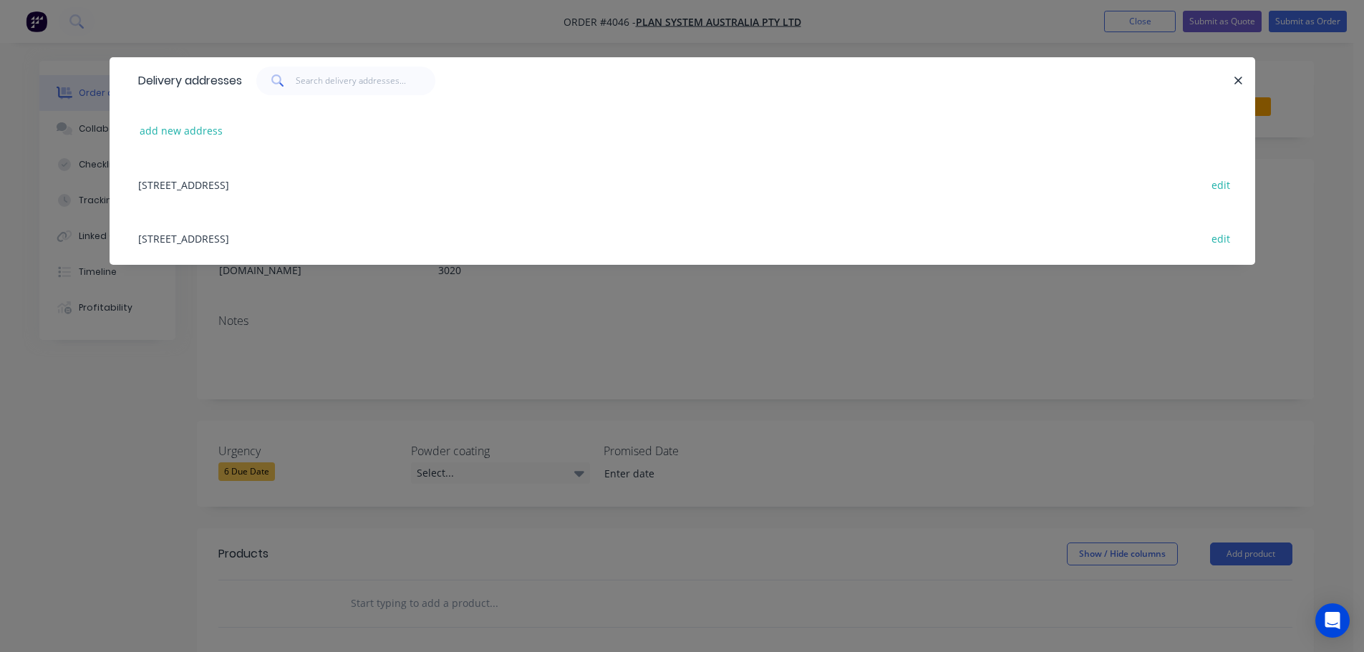
click at [294, 236] on div "60 Proximity Drive, Sunshine West, Victoria, Australia, 3020 edit" at bounding box center [682, 238] width 1103 height 54
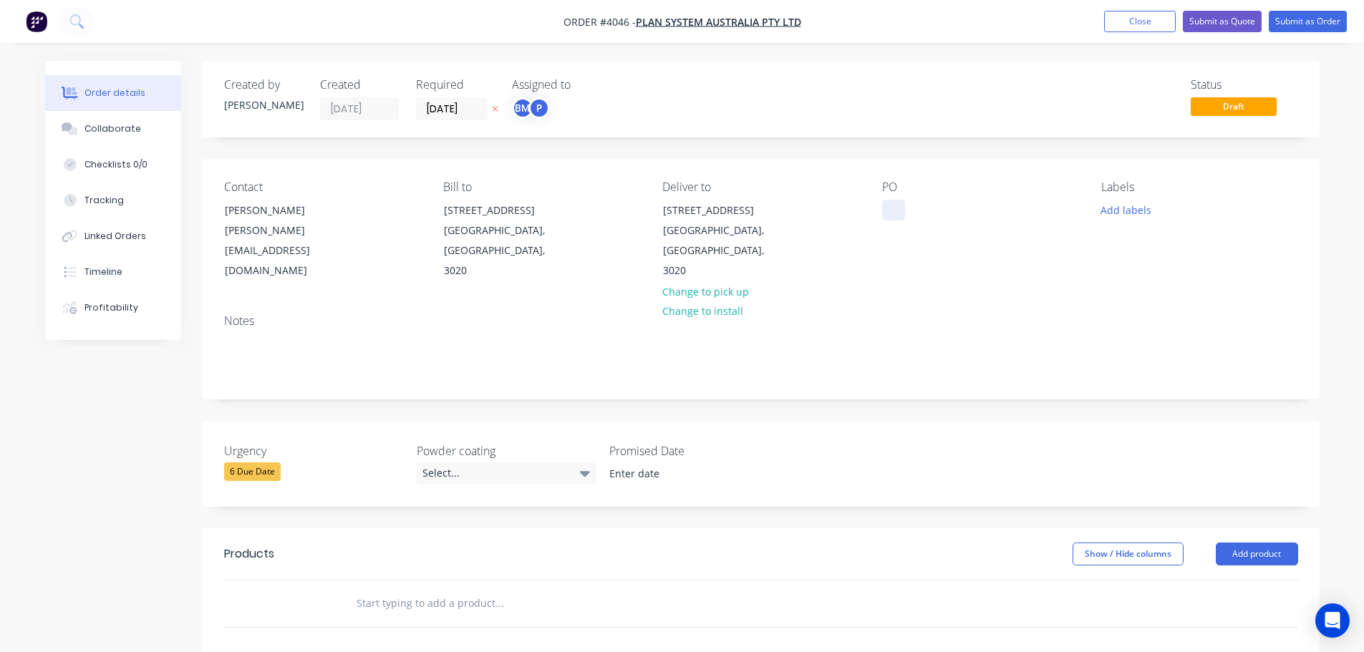
click at [893, 213] on div at bounding box center [893, 210] width 23 height 21
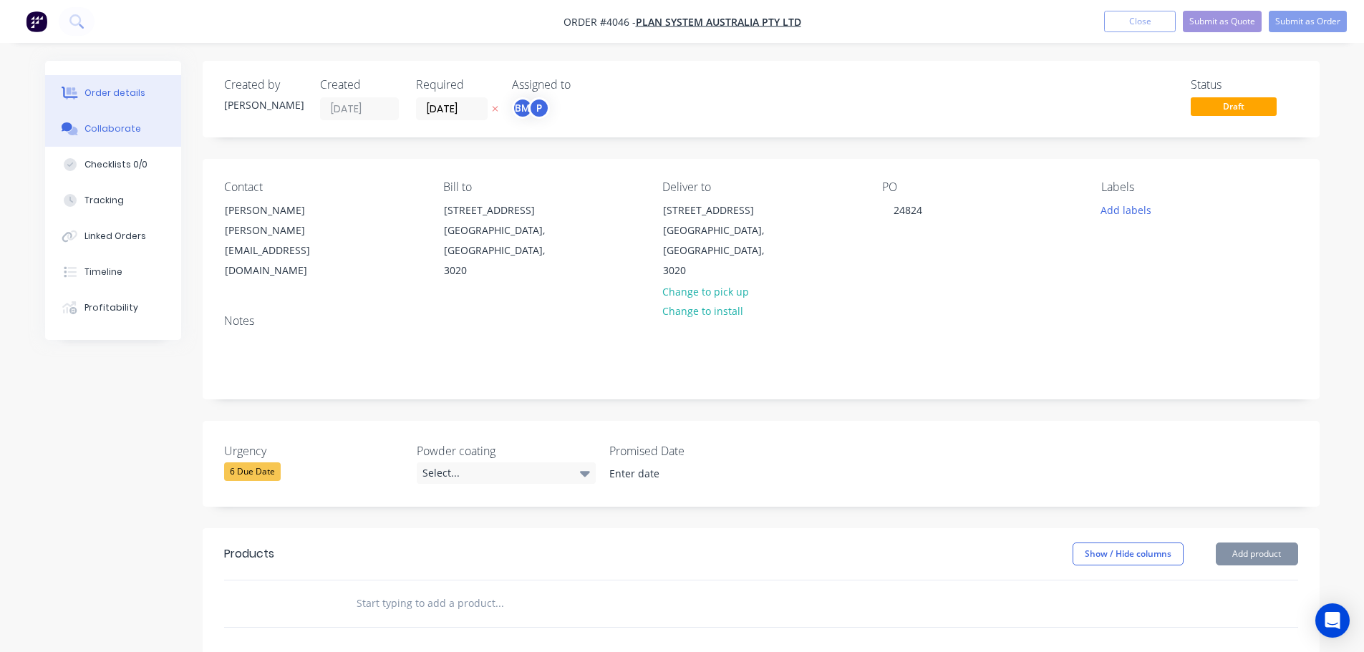
click at [119, 122] on button "Collaborate" at bounding box center [113, 129] width 136 height 36
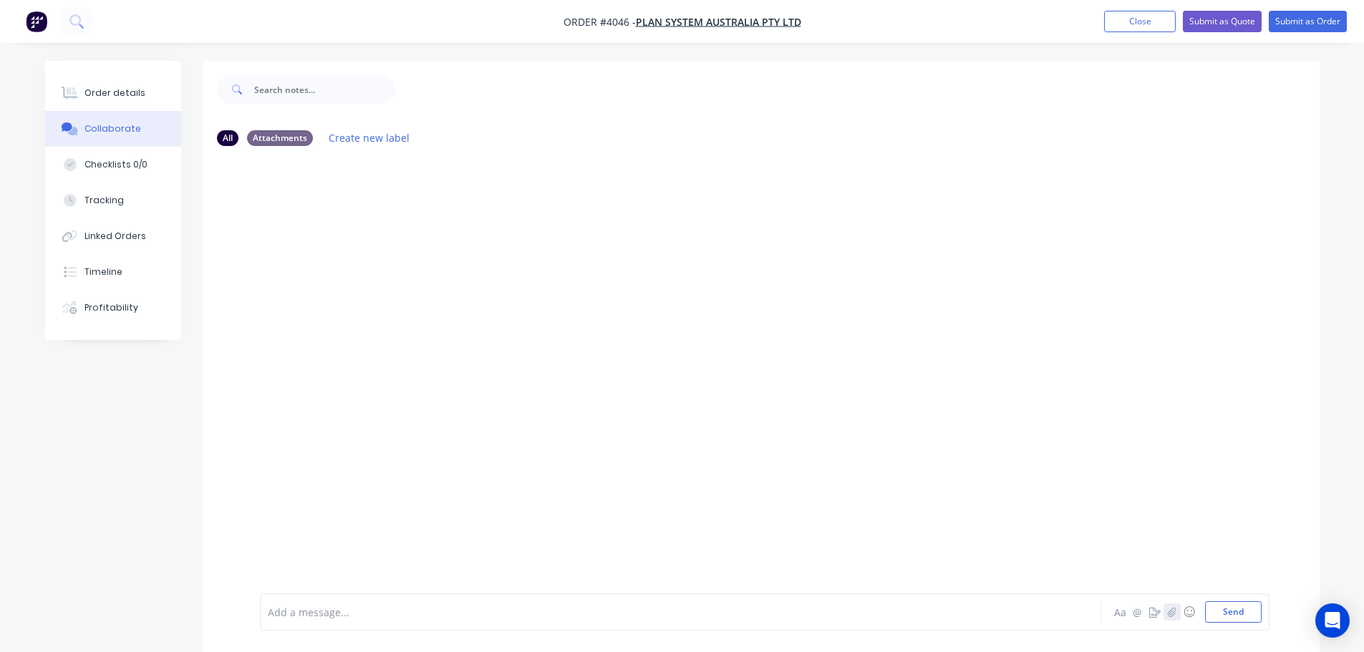
click at [1179, 612] on button "button" at bounding box center [1172, 612] width 17 height 17
click at [1236, 617] on button "Send" at bounding box center [1233, 612] width 57 height 21
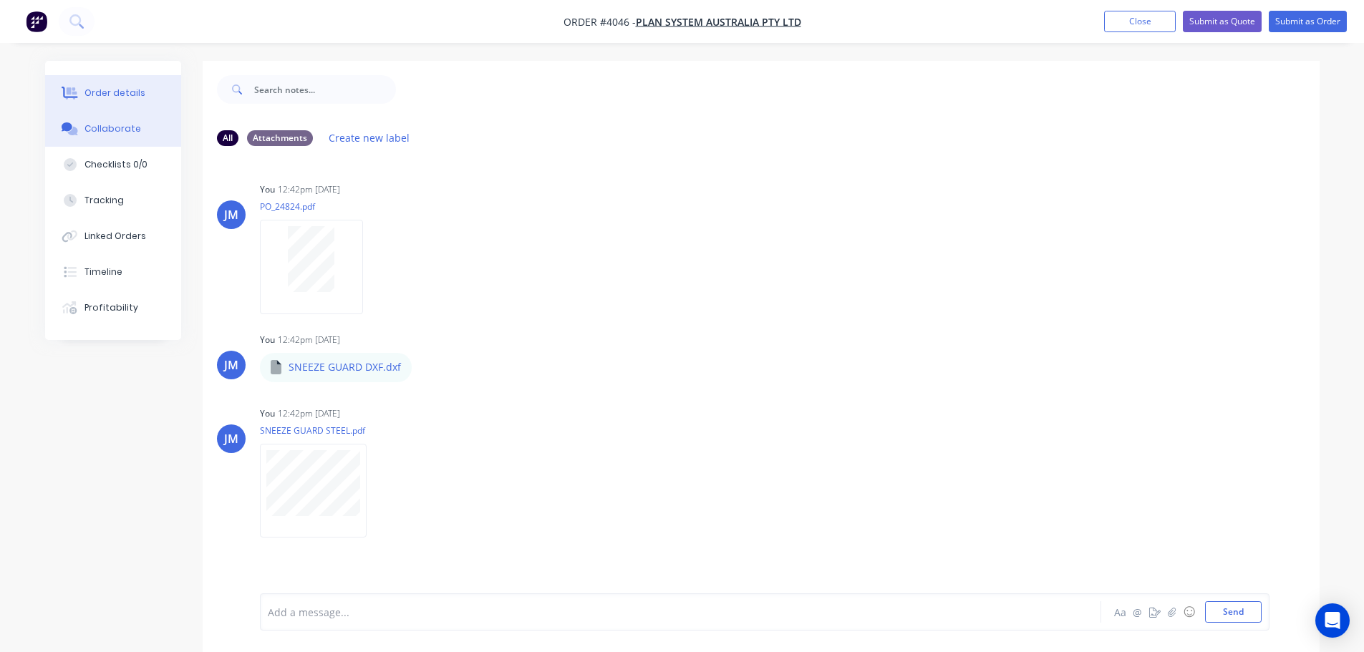
click at [115, 104] on button "Order details" at bounding box center [113, 93] width 136 height 36
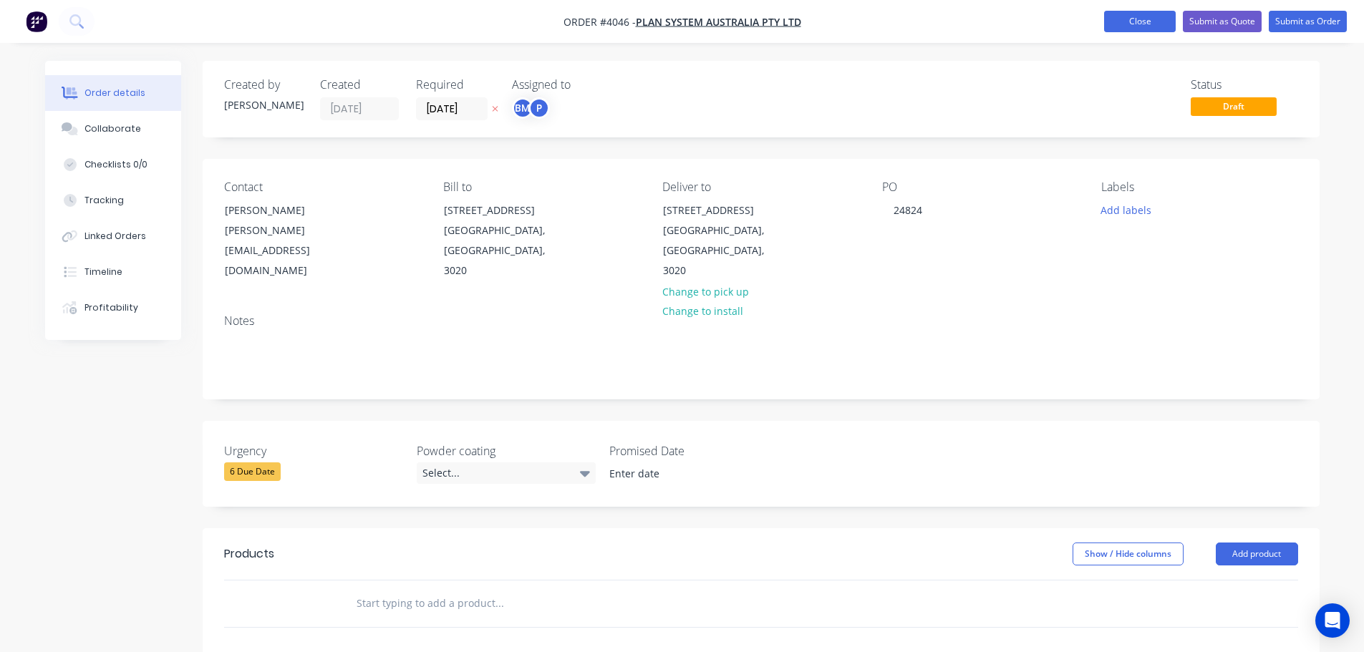
click at [1117, 21] on button "Close" at bounding box center [1140, 21] width 72 height 21
